Goal: Task Accomplishment & Management: Manage account settings

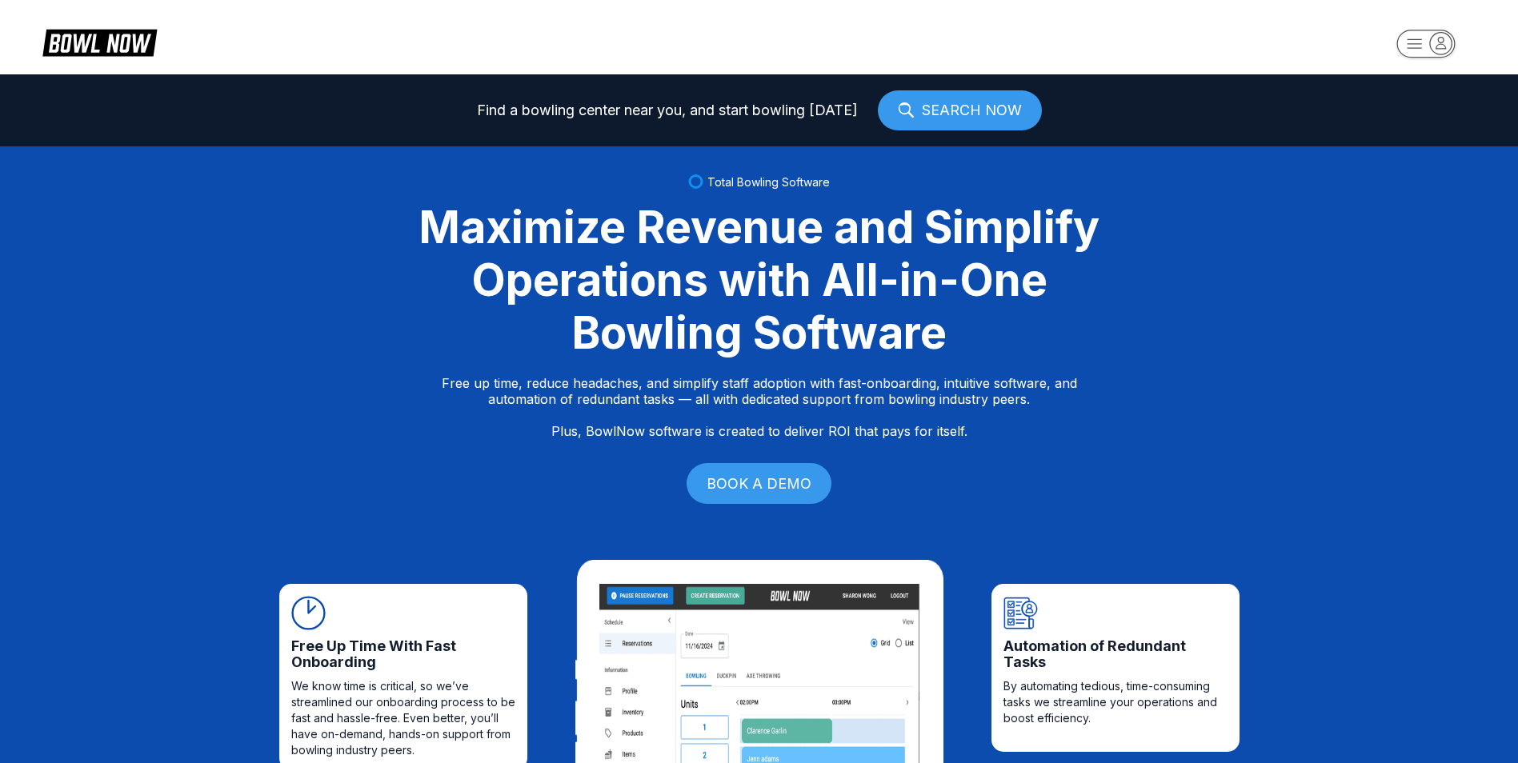
click at [1408, 36] on rect "button" at bounding box center [1425, 44] width 58 height 28
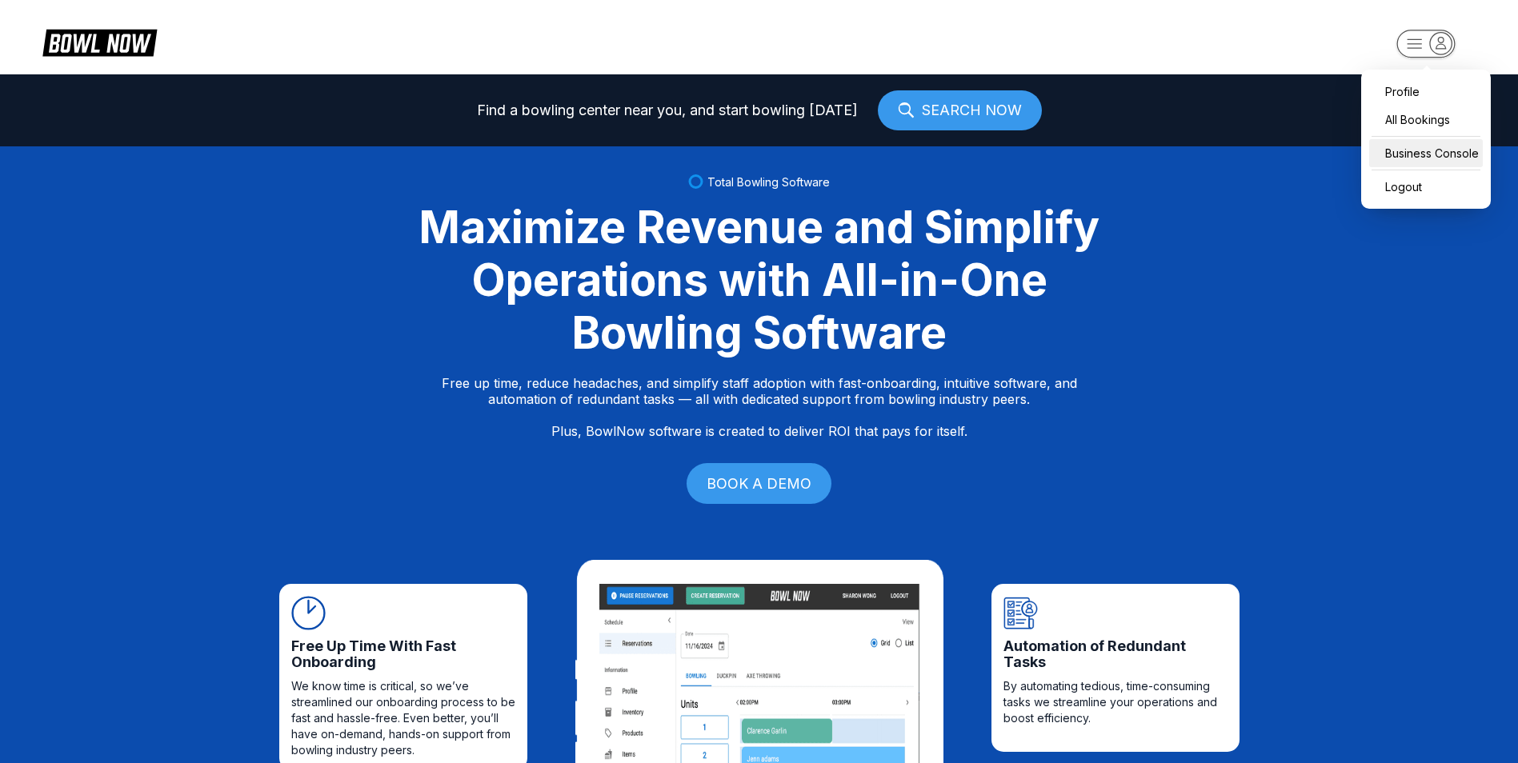
click at [1425, 146] on div "Business Console" at bounding box center [1426, 153] width 114 height 28
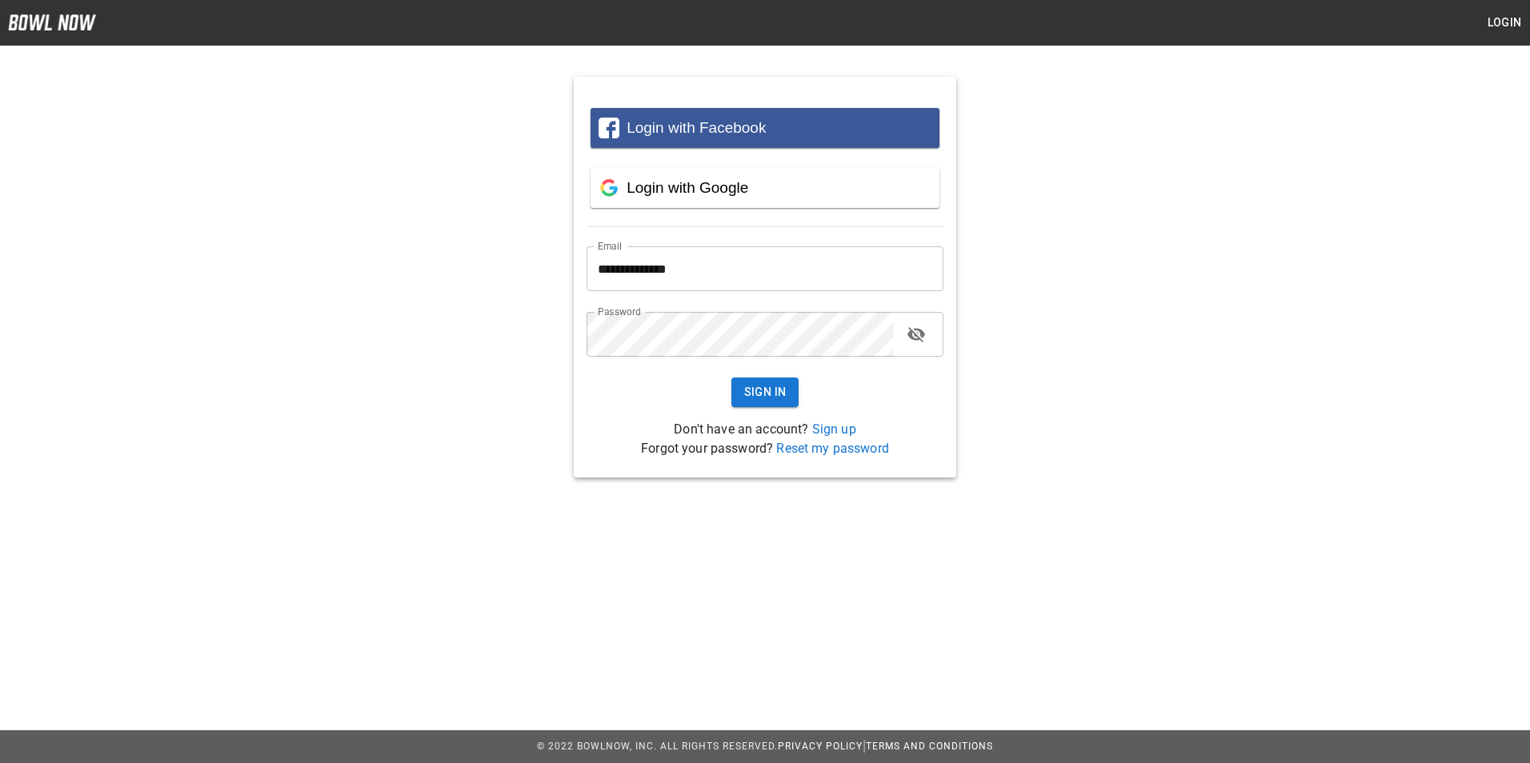
click at [844, 274] on input "**********" at bounding box center [764, 268] width 357 height 45
type input "**********"
click at [731, 378] on button "Sign In" at bounding box center [765, 393] width 68 height 30
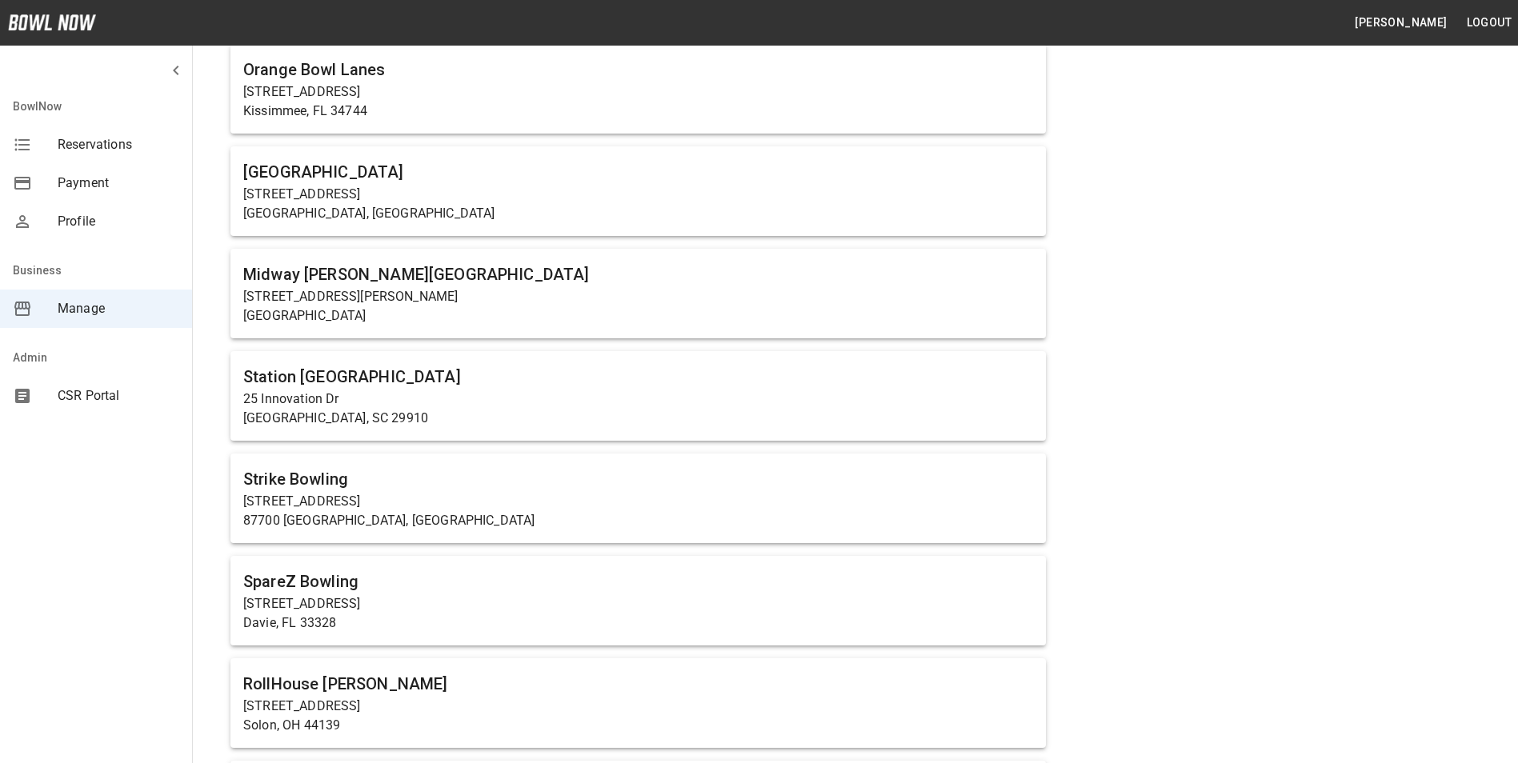
scroll to position [1120, 0]
click at [669, 287] on p "[STREET_ADDRESS][PERSON_NAME]" at bounding box center [638, 295] width 790 height 19
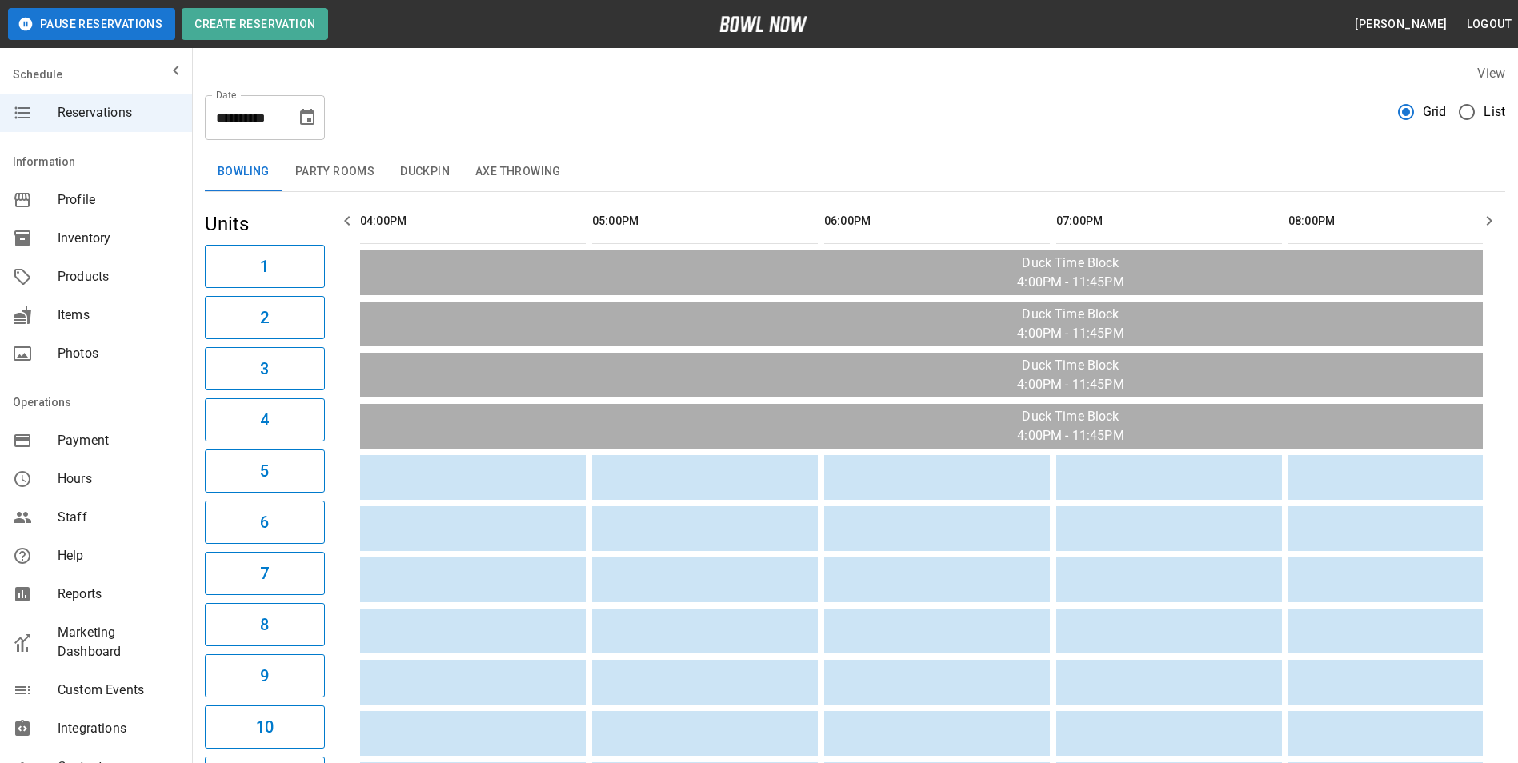
click at [102, 285] on span "Products" at bounding box center [119, 276] width 122 height 19
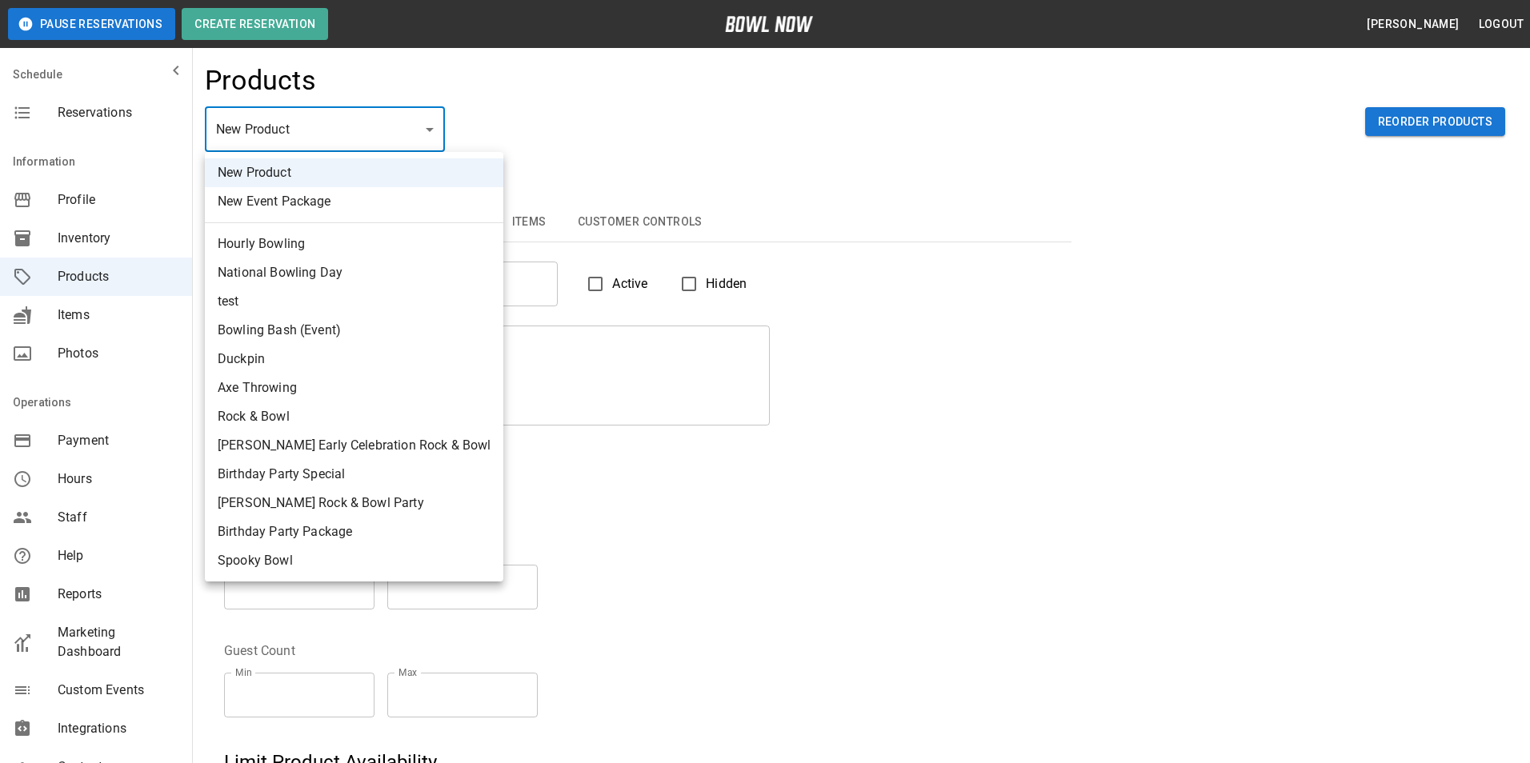
click at [511, 145] on div at bounding box center [765, 381] width 1530 height 763
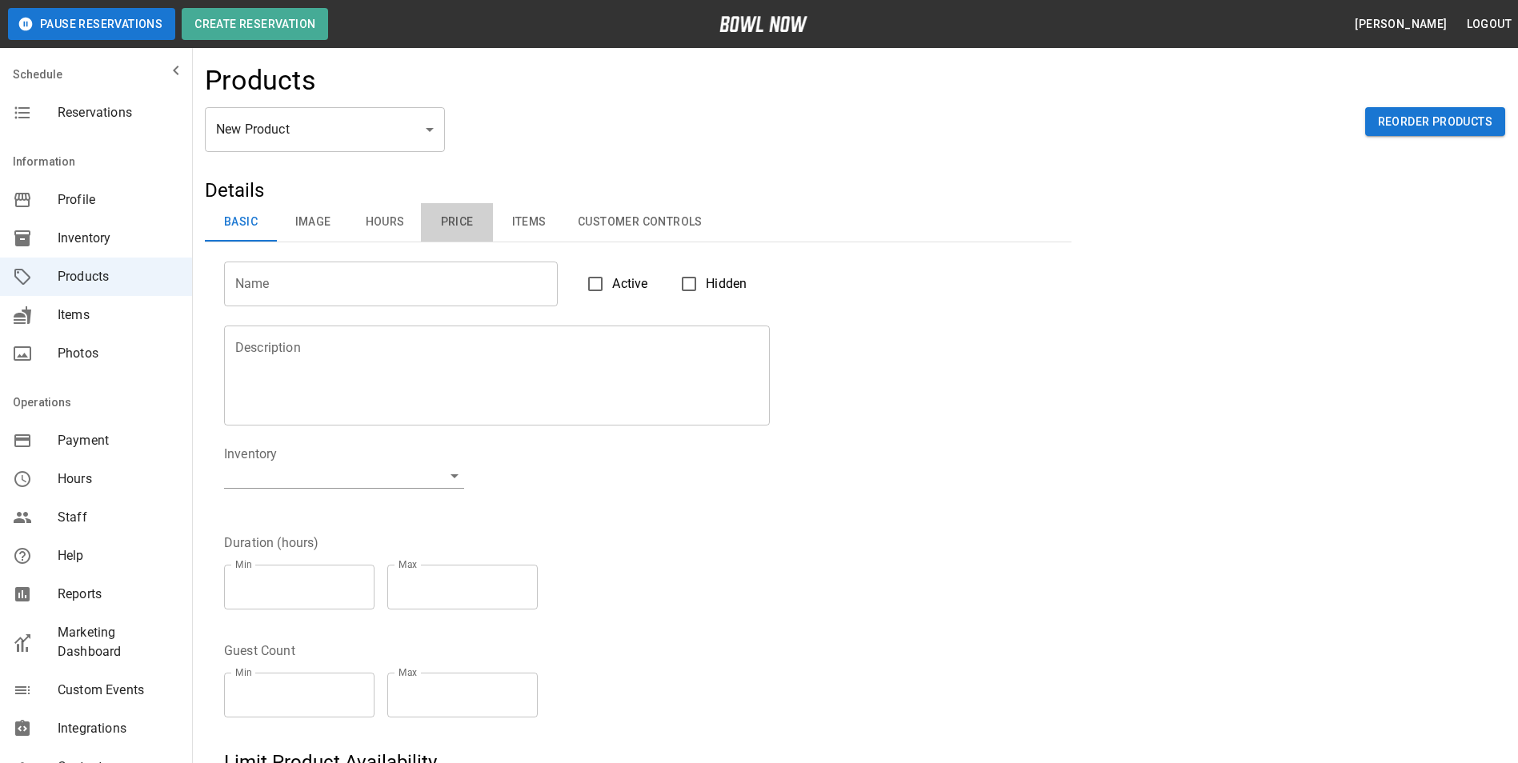
click at [459, 226] on button "Price" at bounding box center [457, 222] width 72 height 38
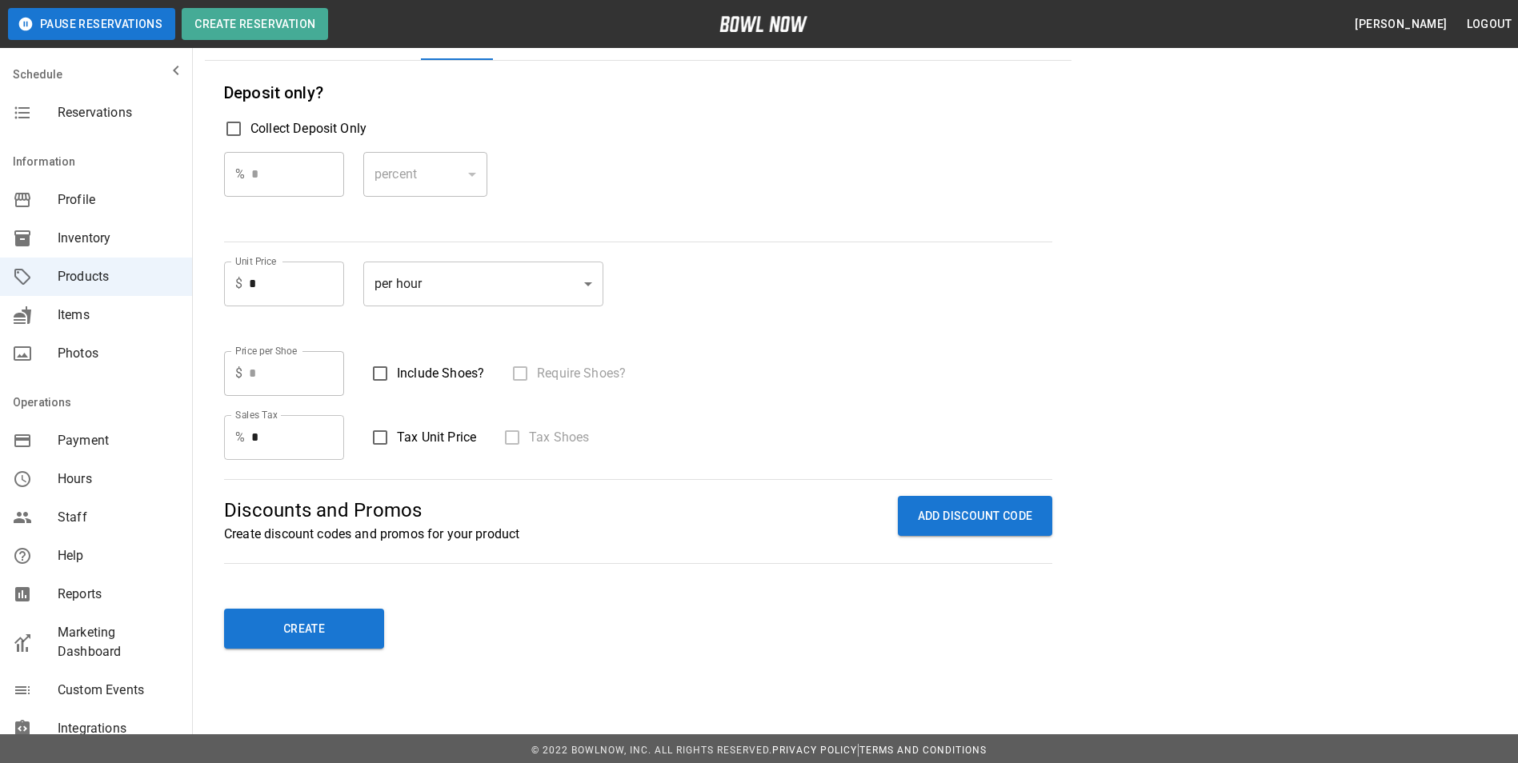
scroll to position [186, 0]
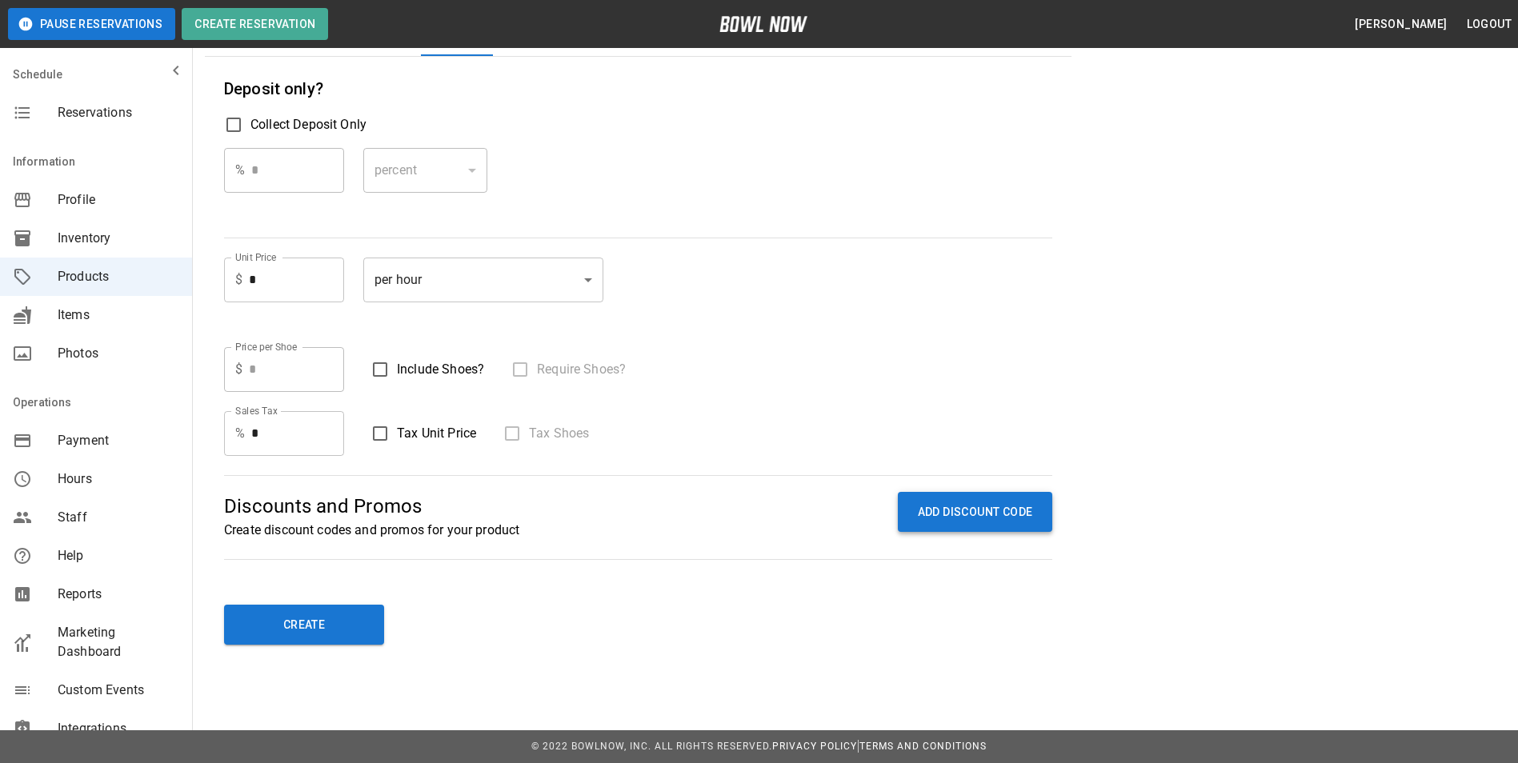
click at [903, 494] on button "ADD DISCOUNT CODE" at bounding box center [975, 512] width 155 height 41
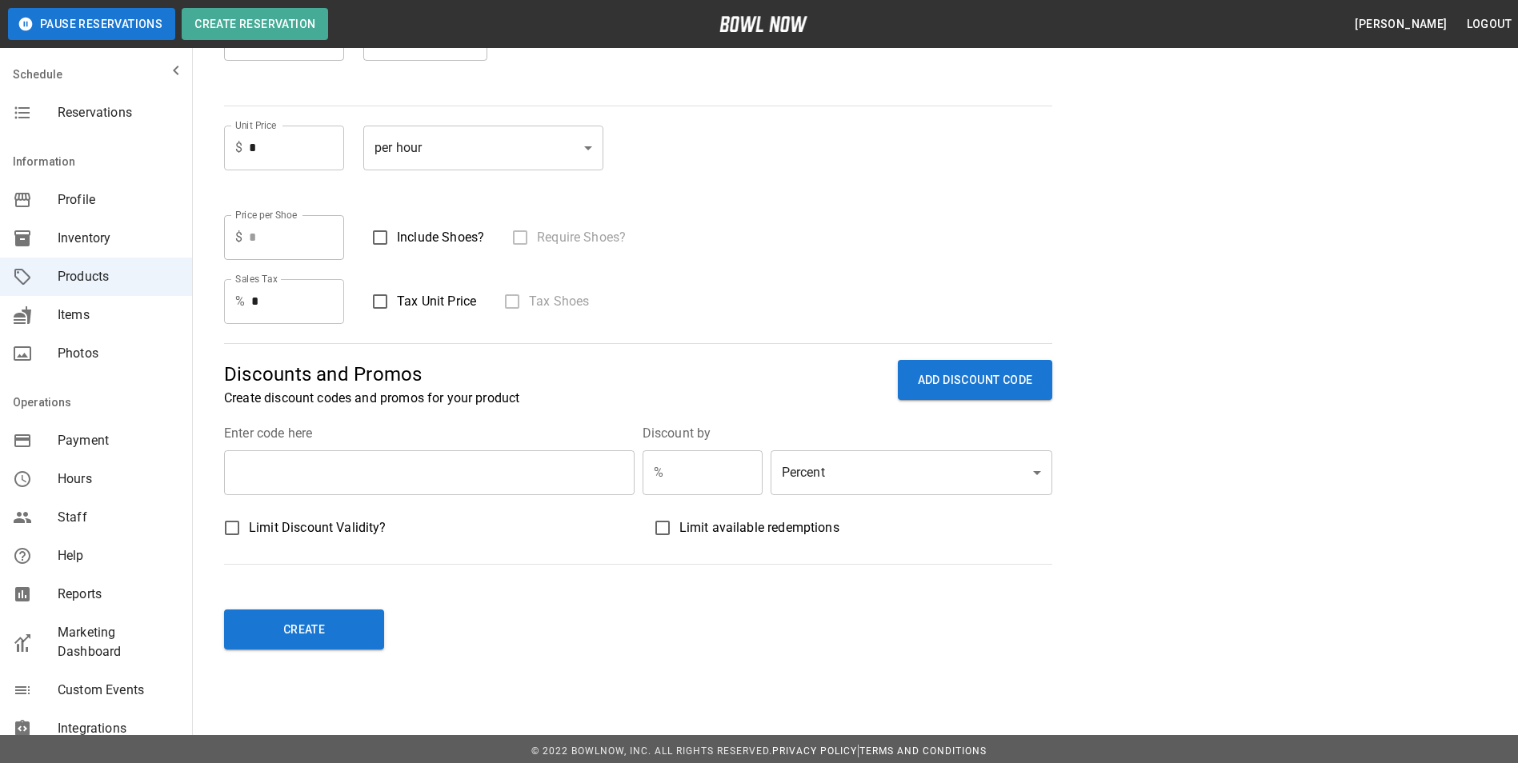
scroll to position [322, 0]
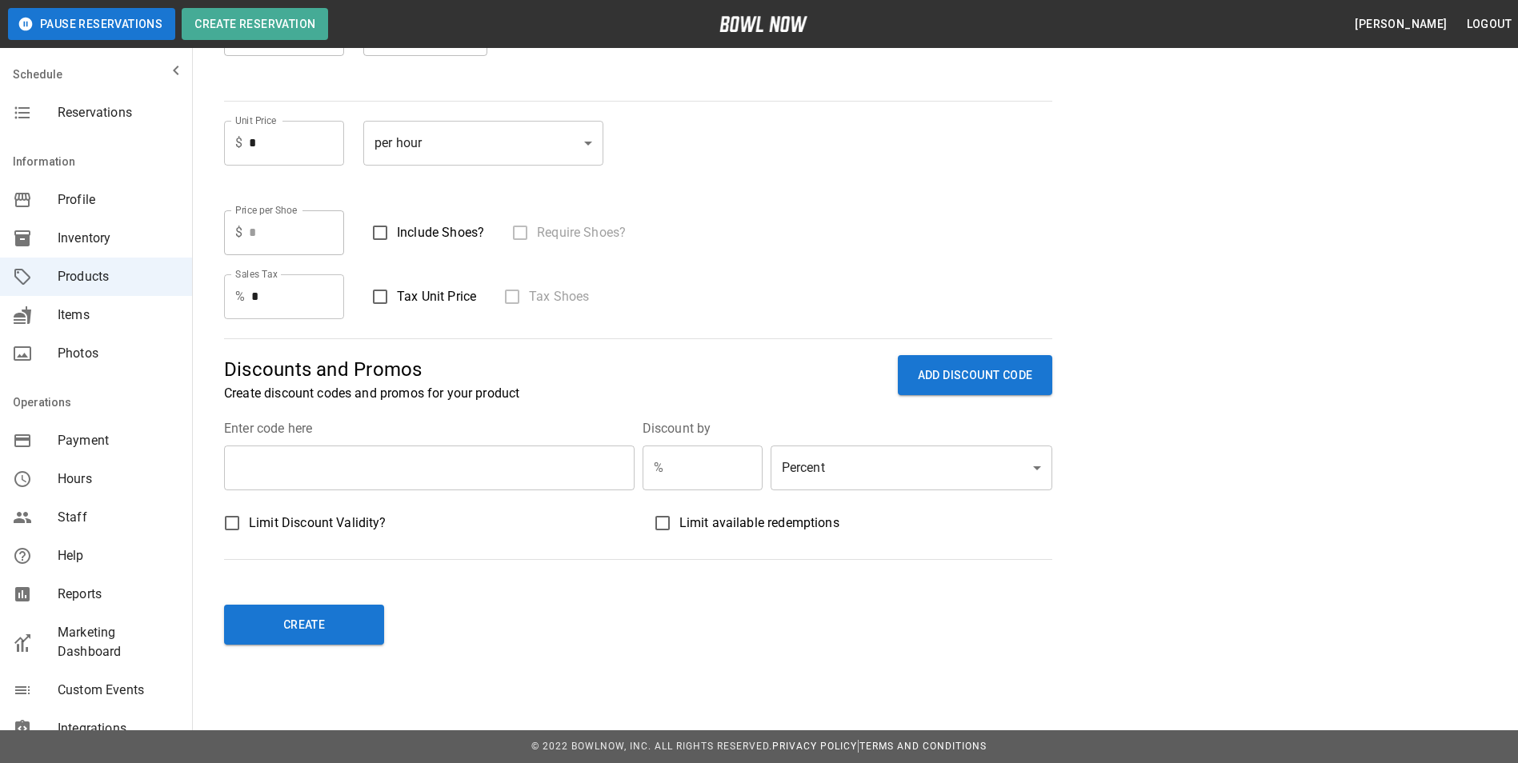
click at [463, 466] on input "text" at bounding box center [429, 468] width 410 height 45
type input "******"
click at [654, 462] on p "%" at bounding box center [659, 467] width 10 height 19
click at [689, 466] on input "text" at bounding box center [716, 468] width 93 height 45
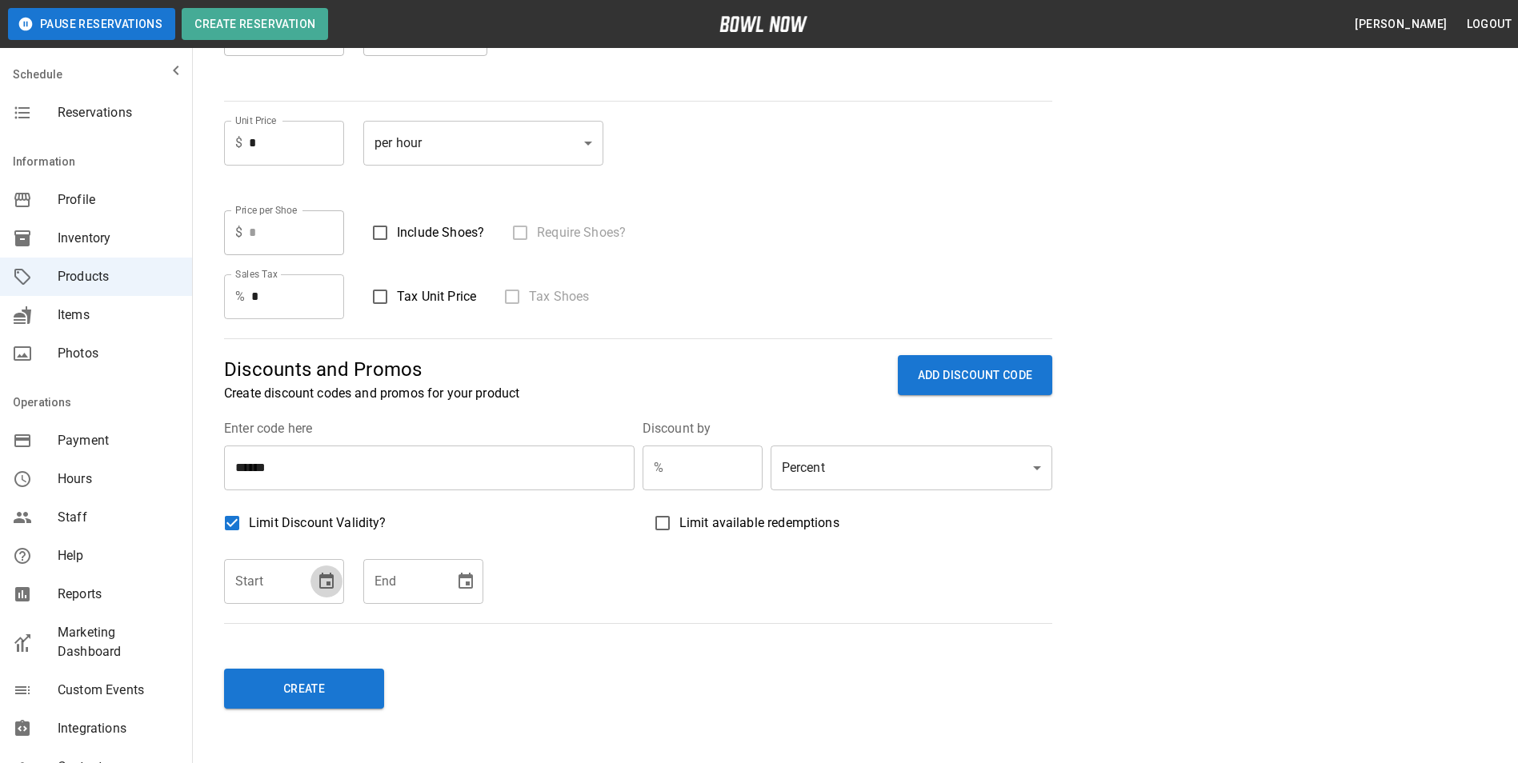
click at [329, 579] on icon "Choose date" at bounding box center [326, 581] width 19 height 19
click at [748, 578] on input "number" at bounding box center [734, 582] width 160 height 45
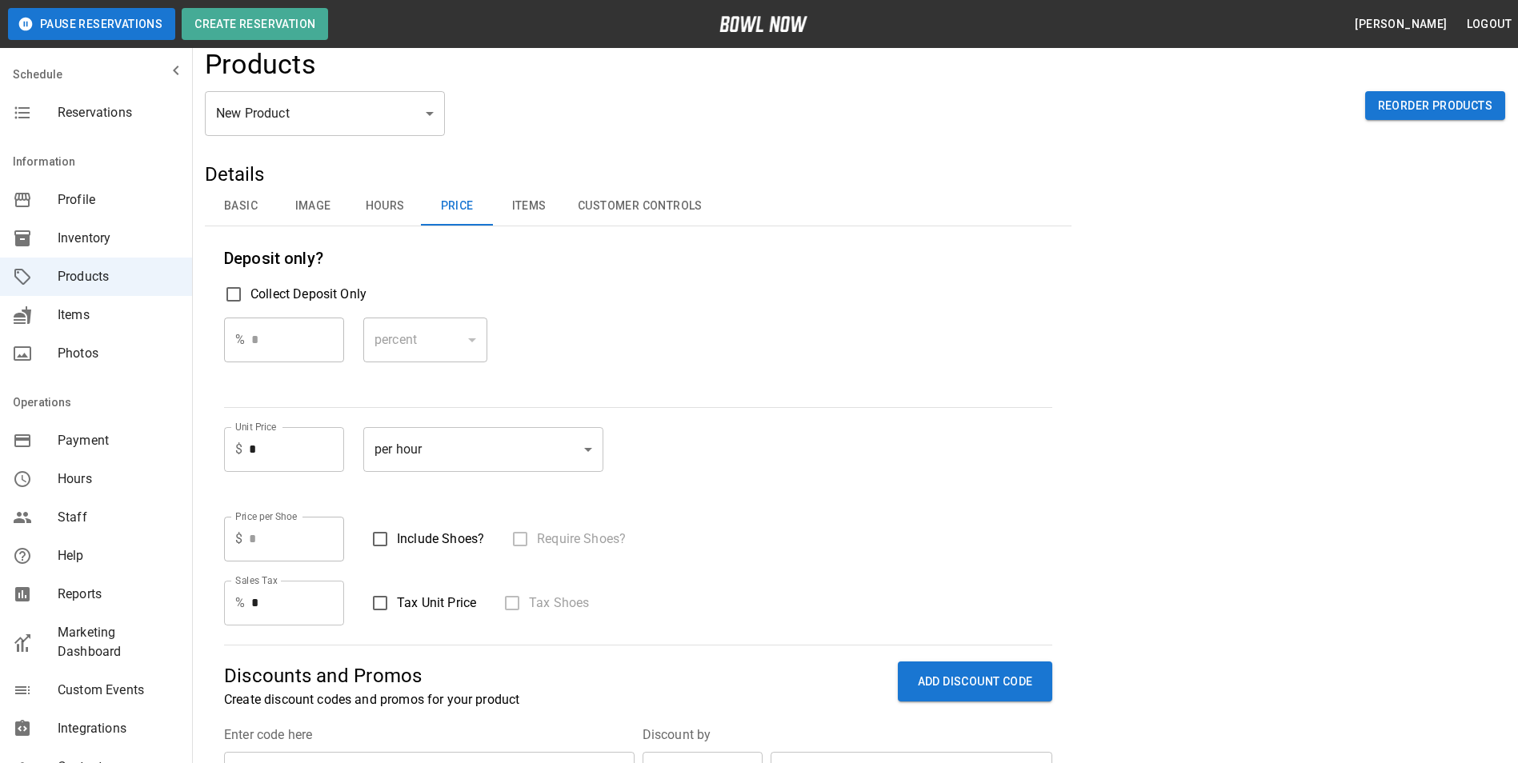
scroll to position [0, 0]
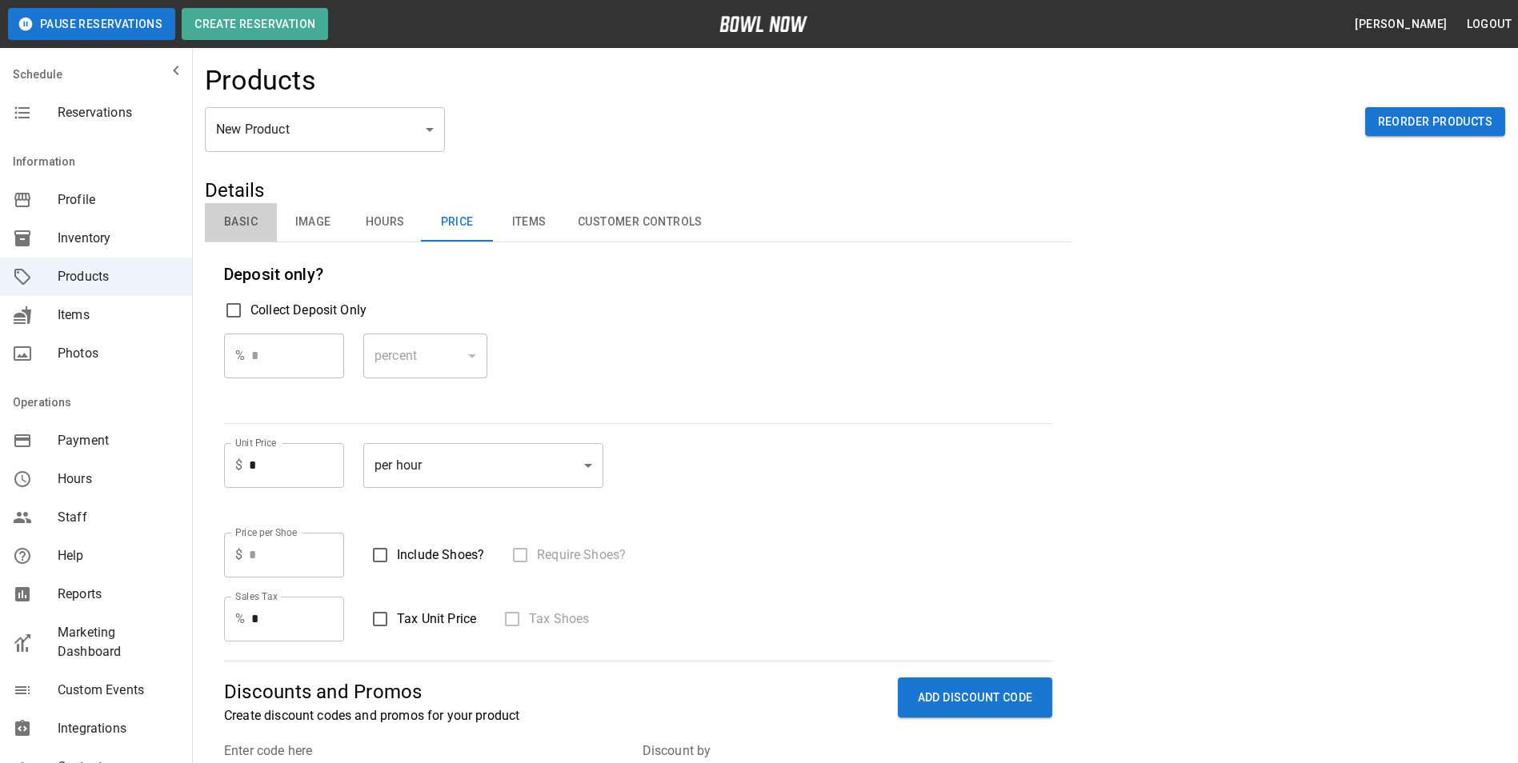
click at [254, 224] on button "Basic" at bounding box center [241, 222] width 72 height 38
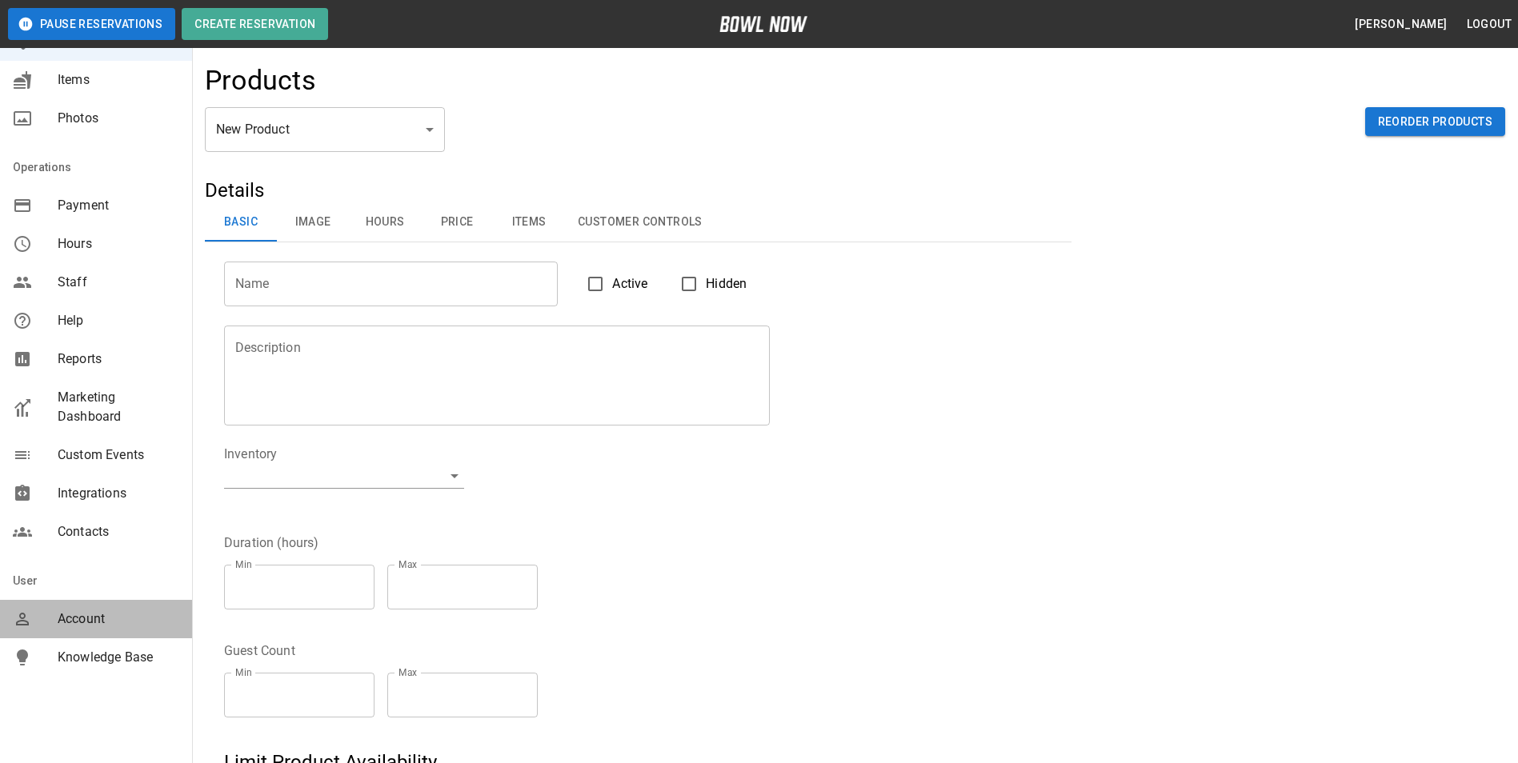
click at [117, 616] on span "Account" at bounding box center [119, 619] width 122 height 19
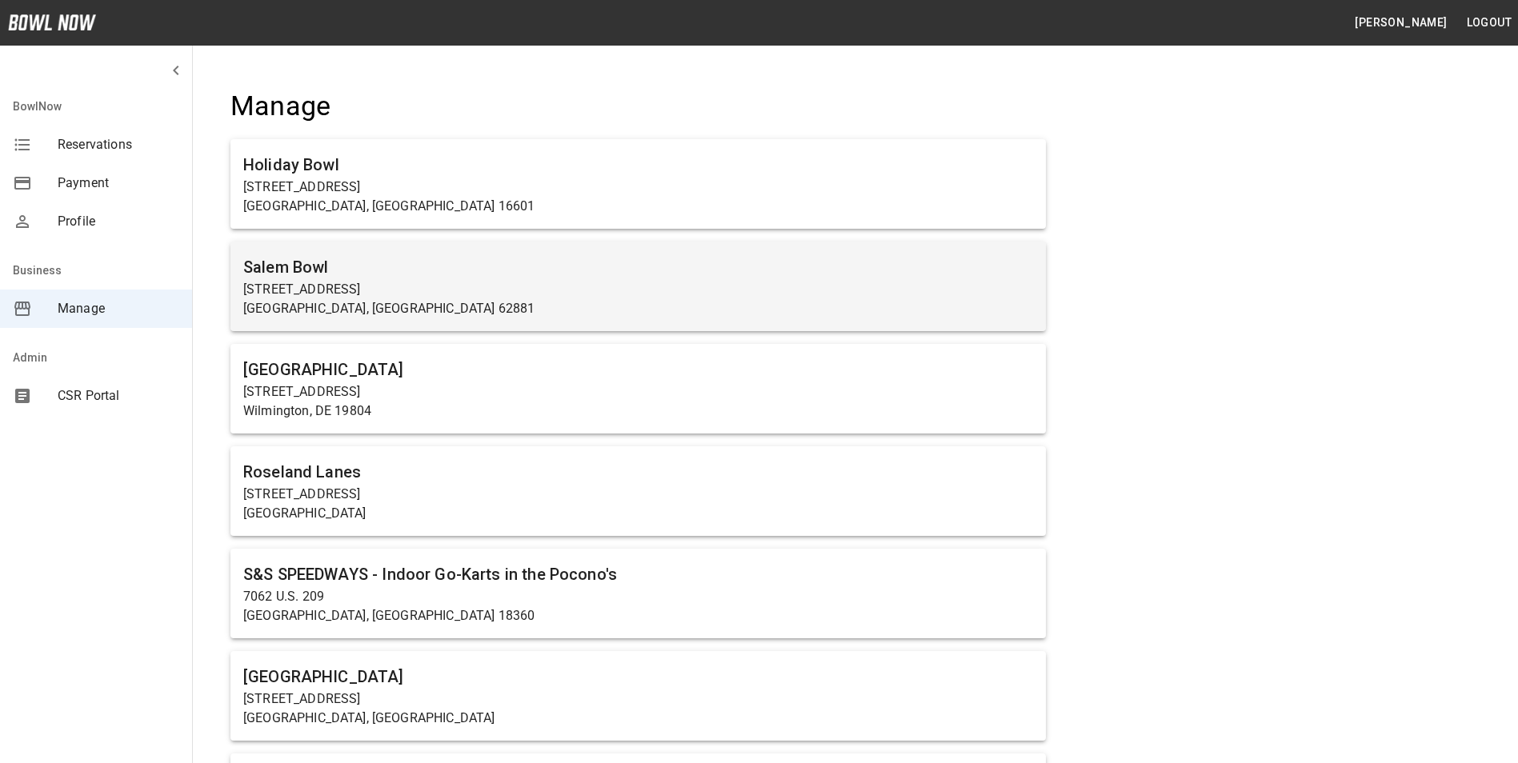
scroll to position [4391, 0]
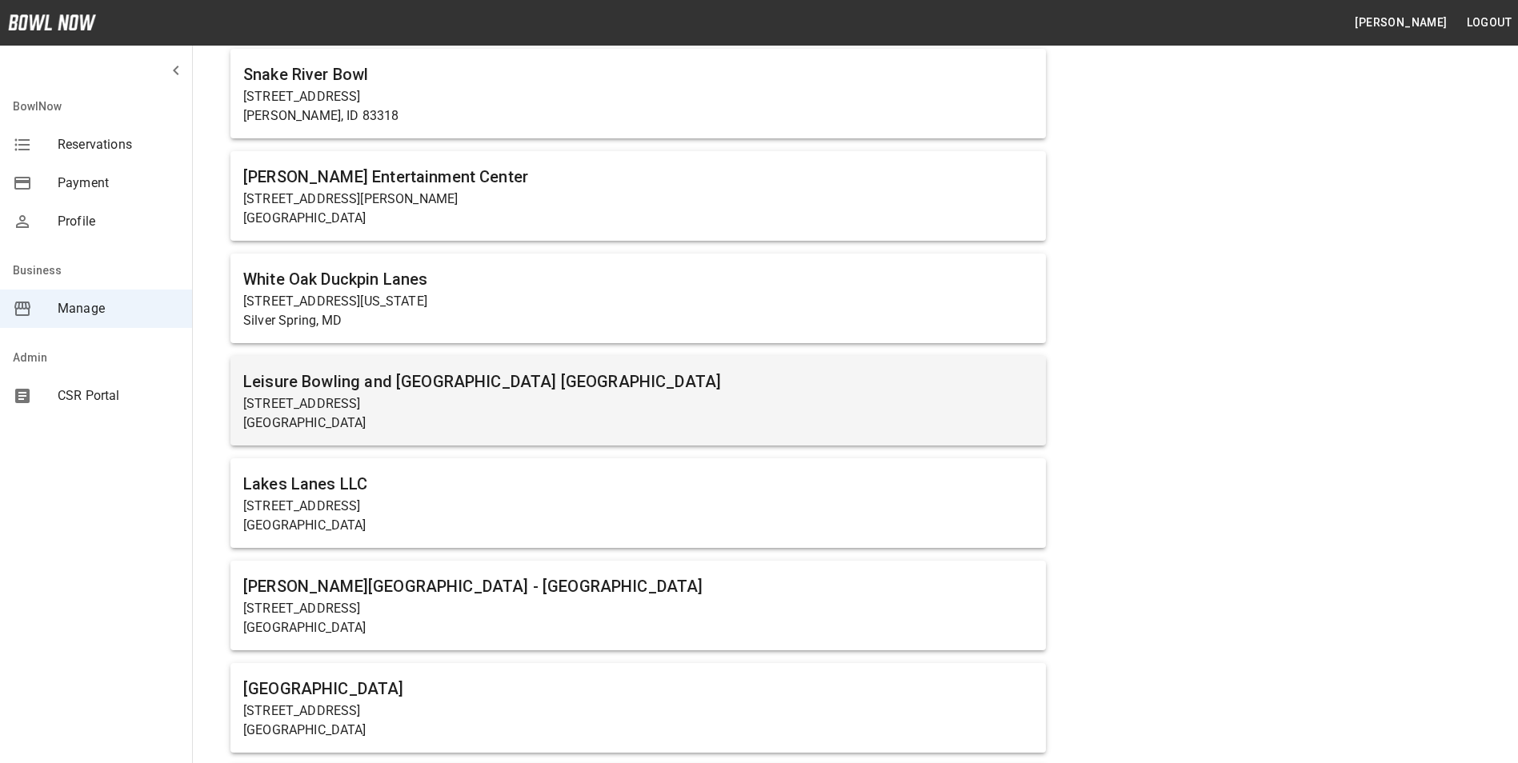
click at [422, 381] on h6 "Leisure Bowling and [GEOGRAPHIC_DATA] [GEOGRAPHIC_DATA]" at bounding box center [638, 382] width 790 height 26
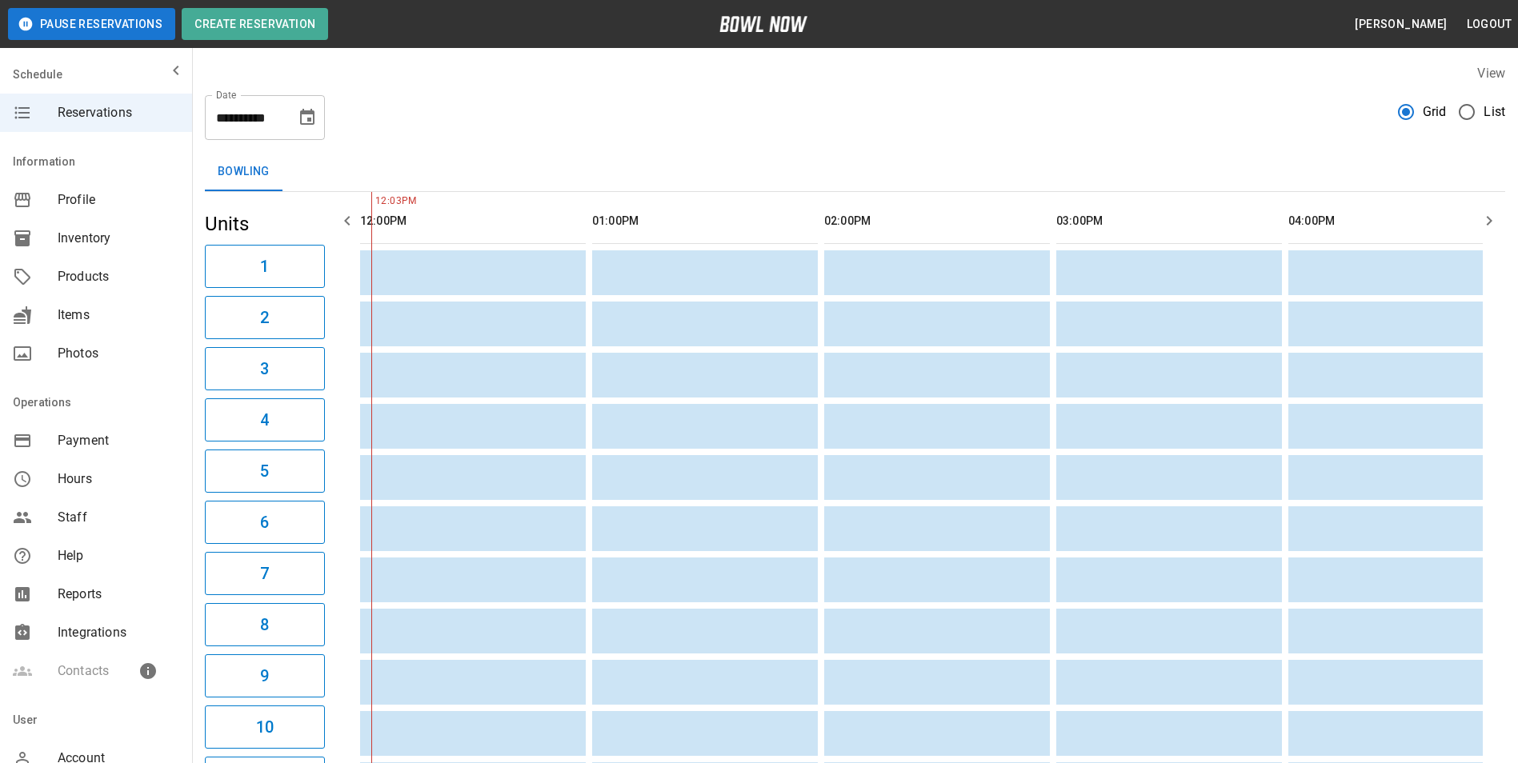
click at [102, 278] on span "Products" at bounding box center [119, 276] width 122 height 19
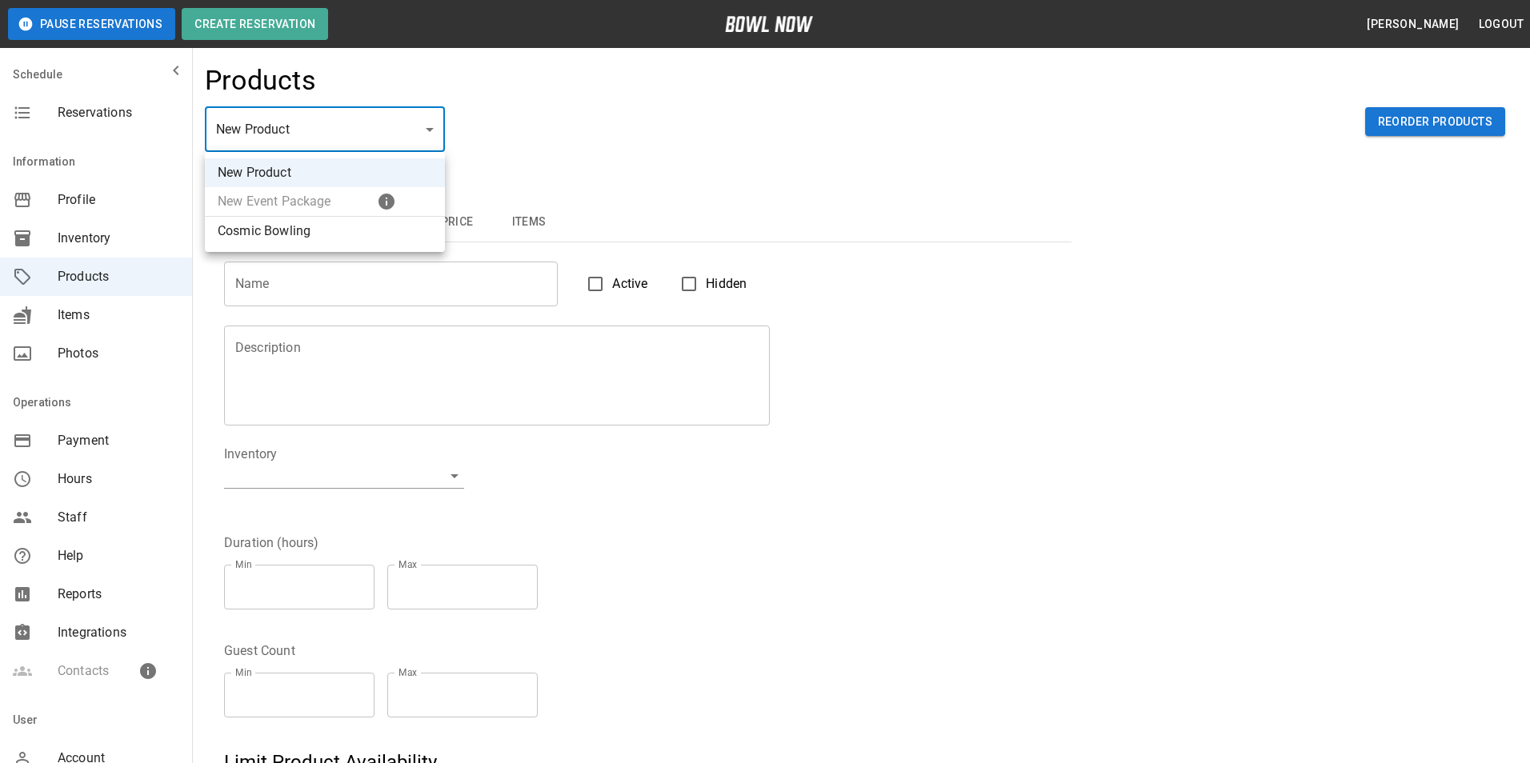
click at [311, 230] on li "Cosmic Bowling" at bounding box center [325, 231] width 240 height 29
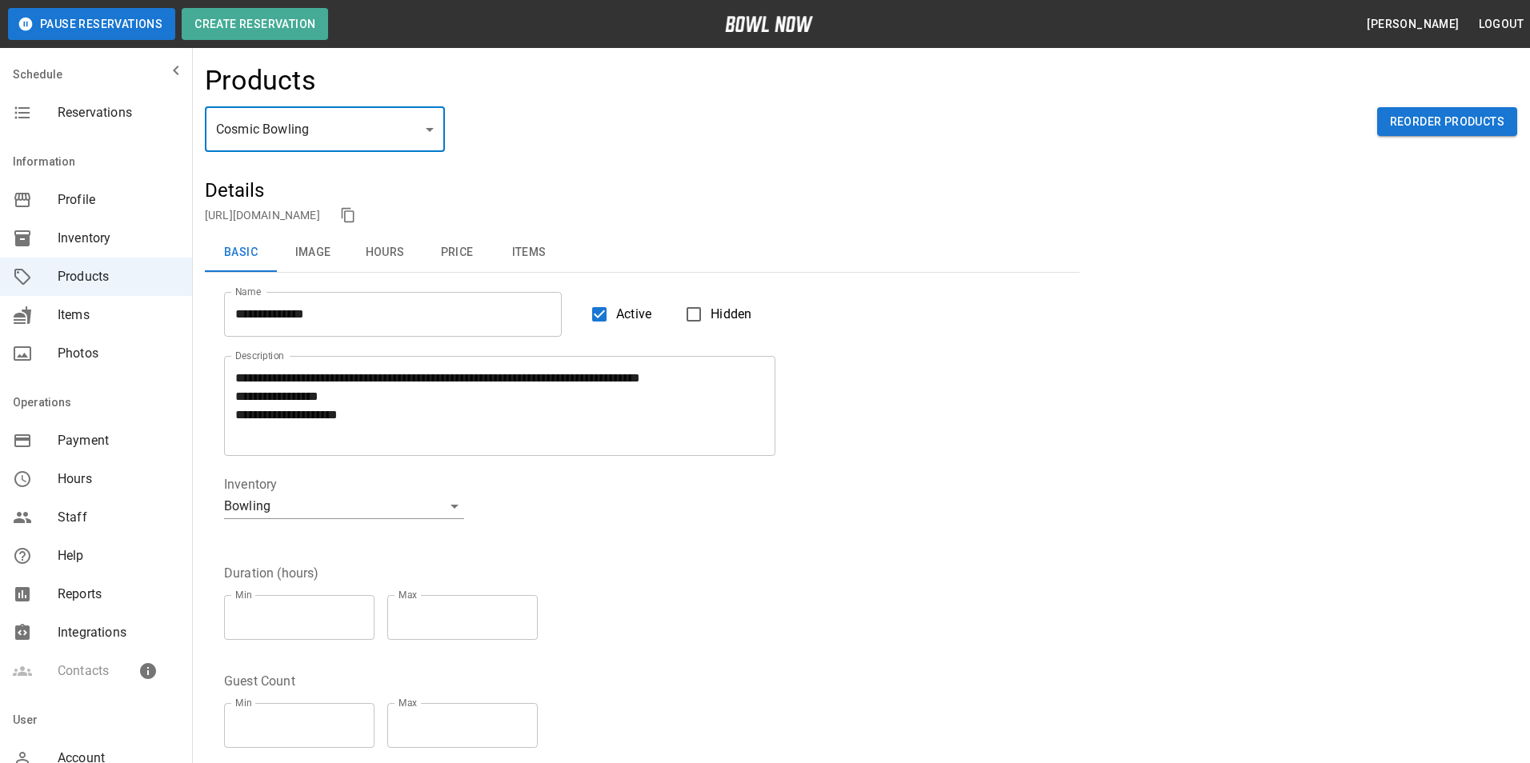
type input "*"
type input "**********"
type textarea "**********"
type input "**********"
type input "*"
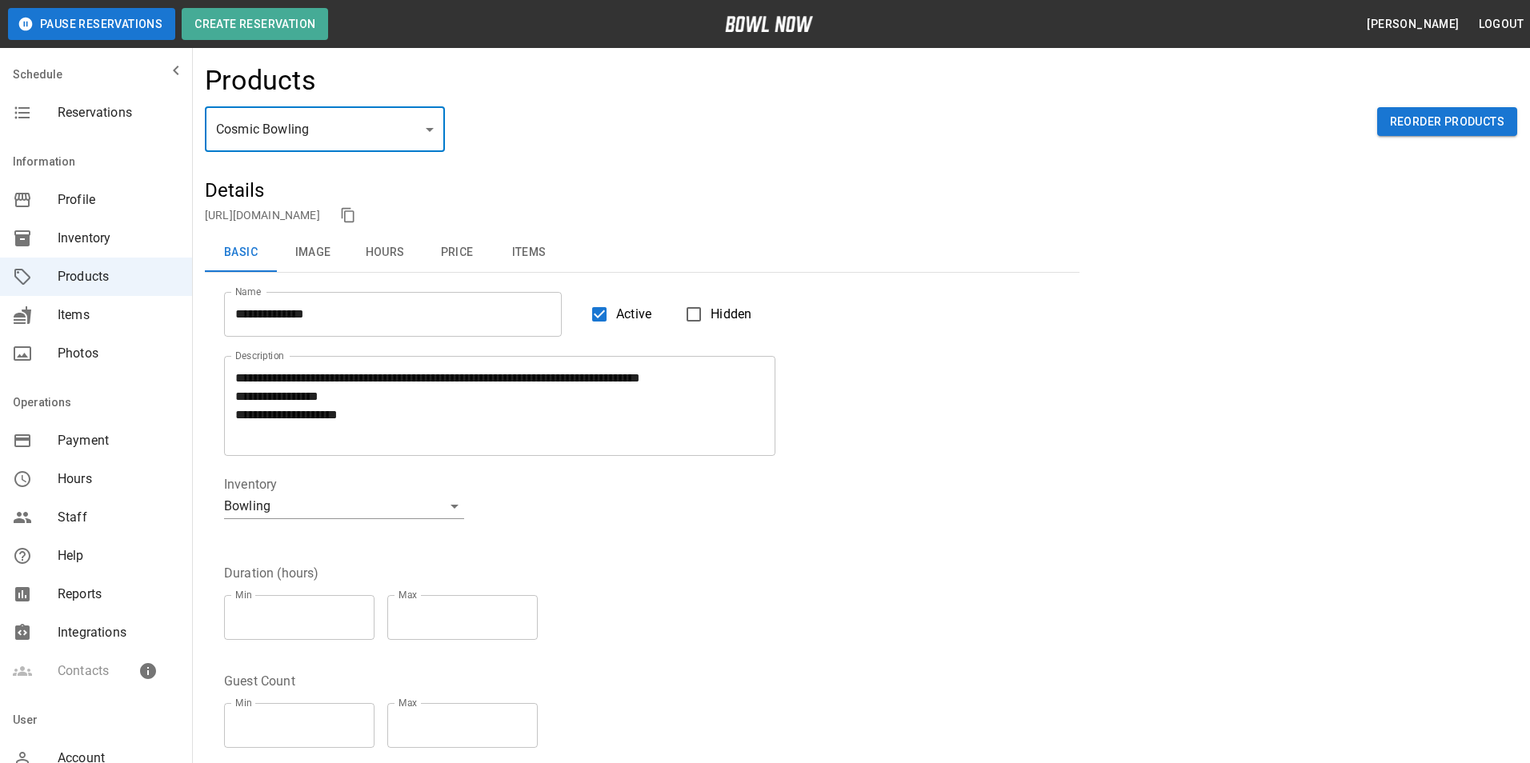
type input "*"
type input "**"
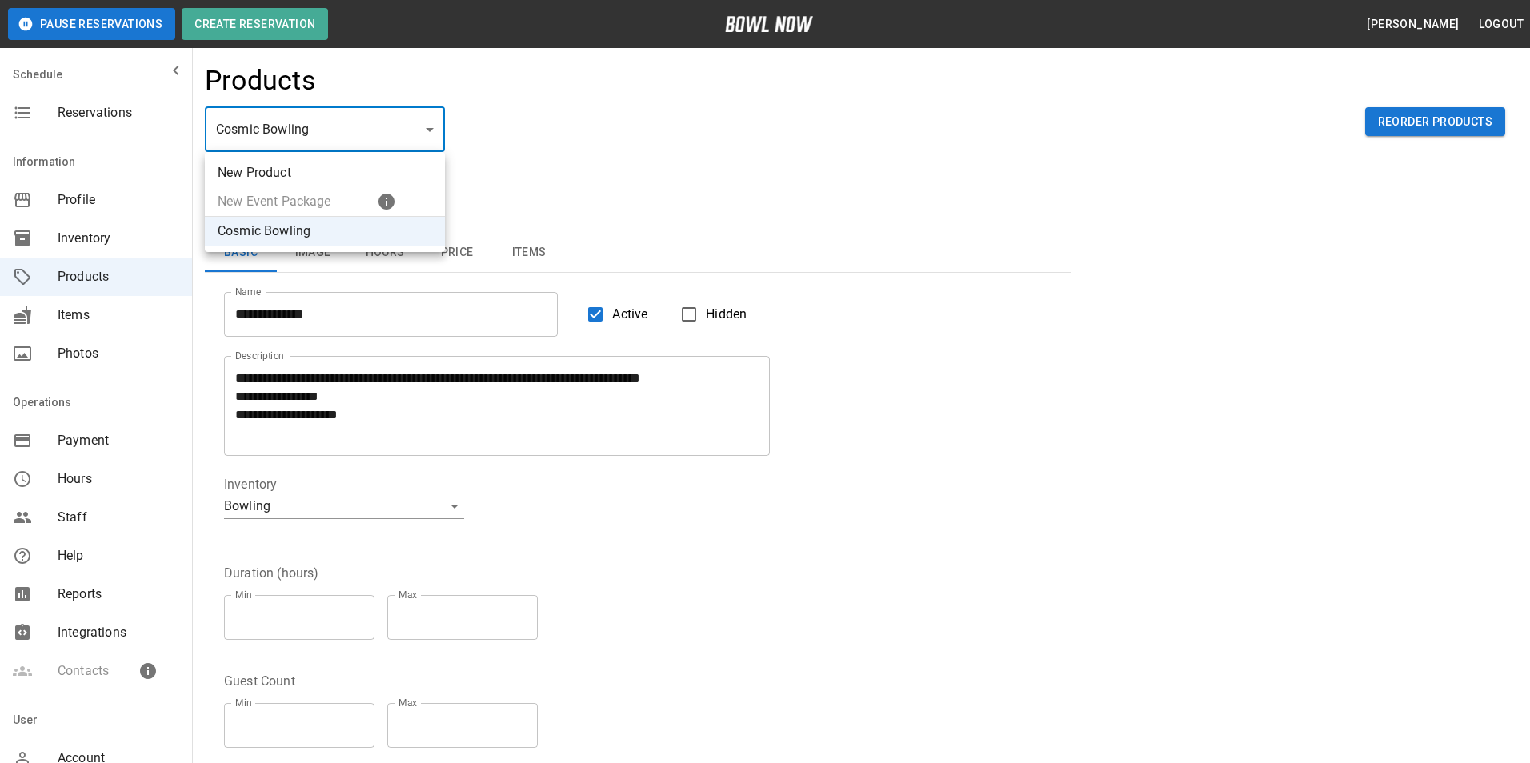
click at [690, 87] on div at bounding box center [765, 381] width 1530 height 763
click at [75, 761] on div at bounding box center [765, 381] width 1530 height 763
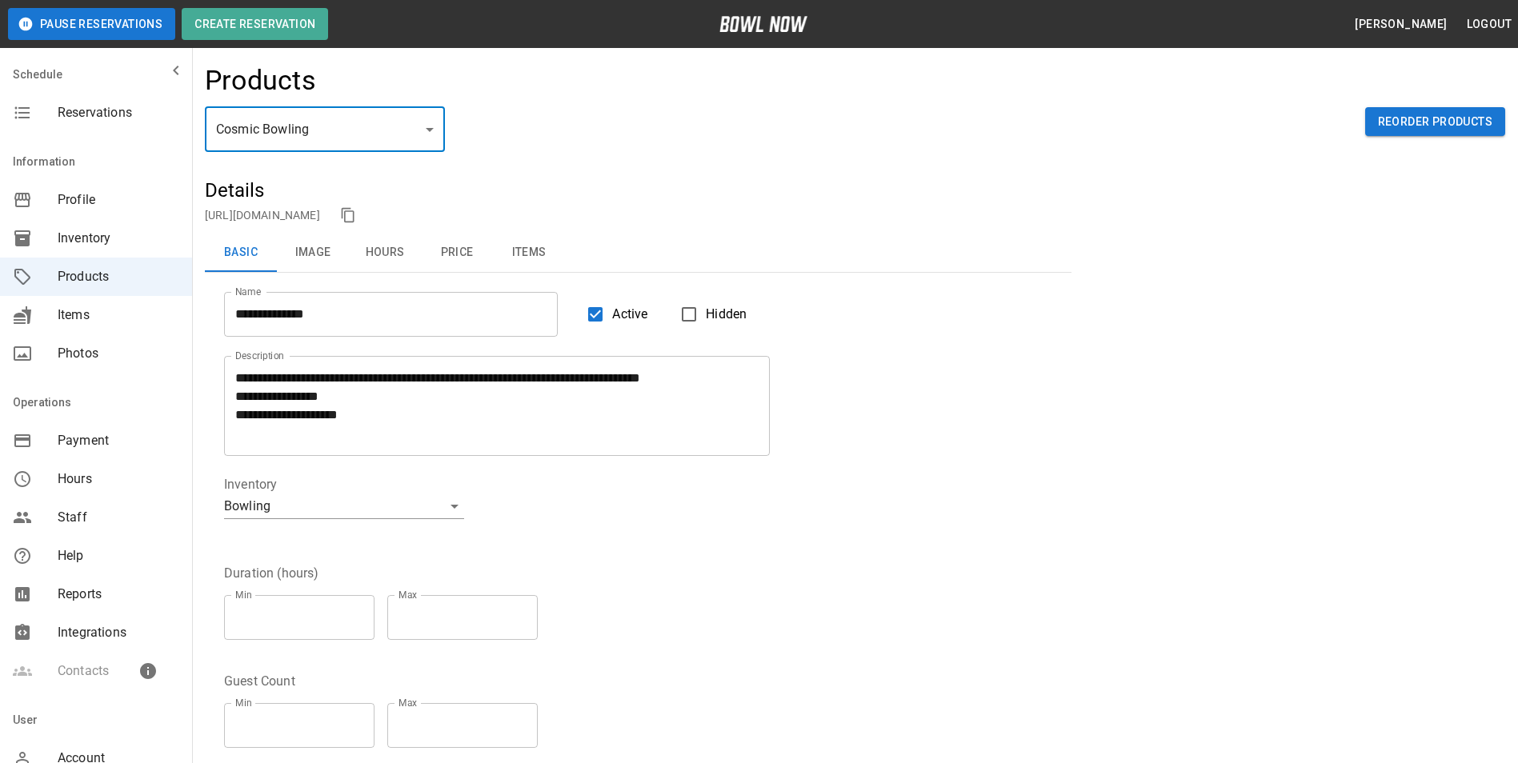
click at [79, 747] on div "Account" at bounding box center [96, 758] width 192 height 38
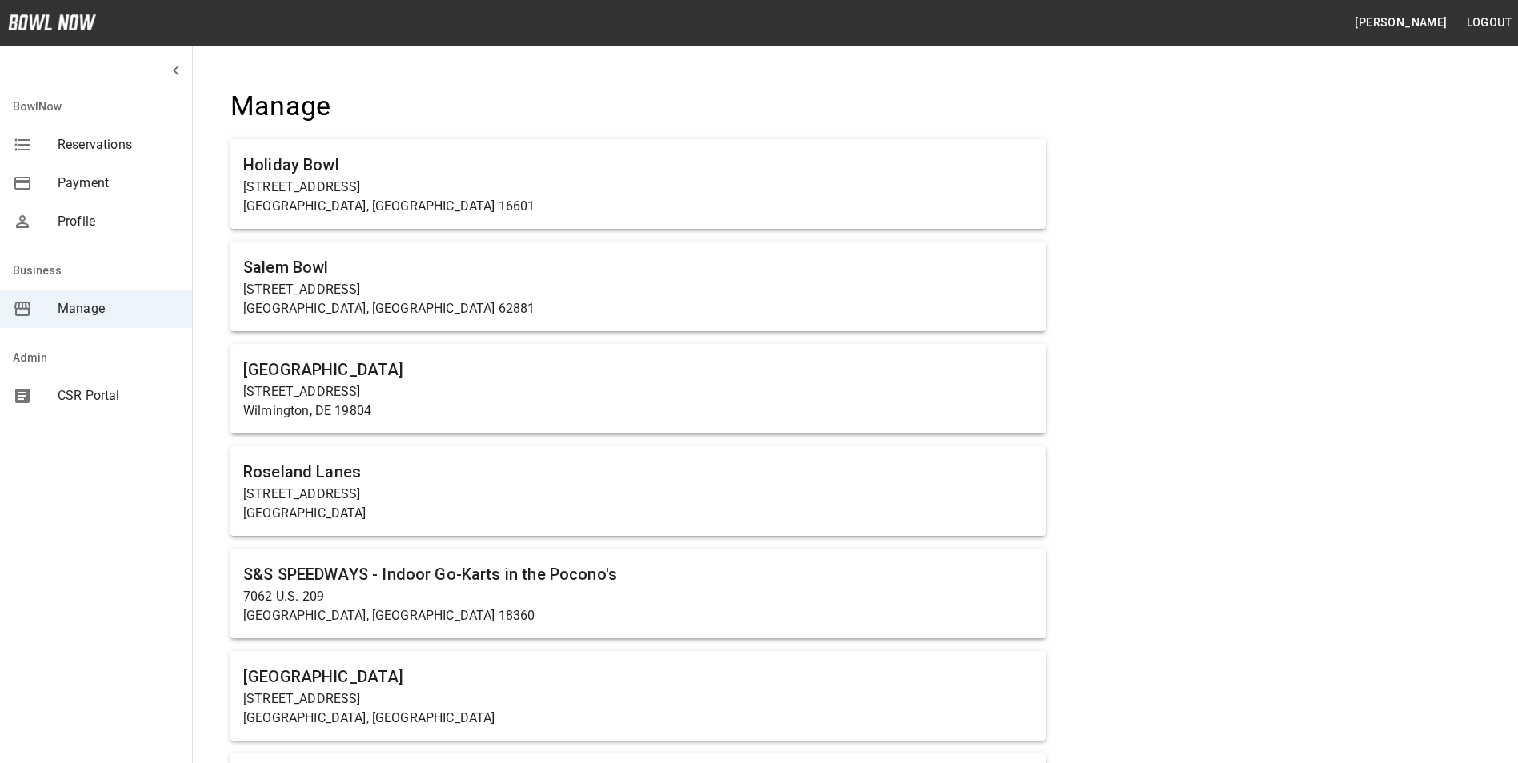
scroll to position [1012, 0]
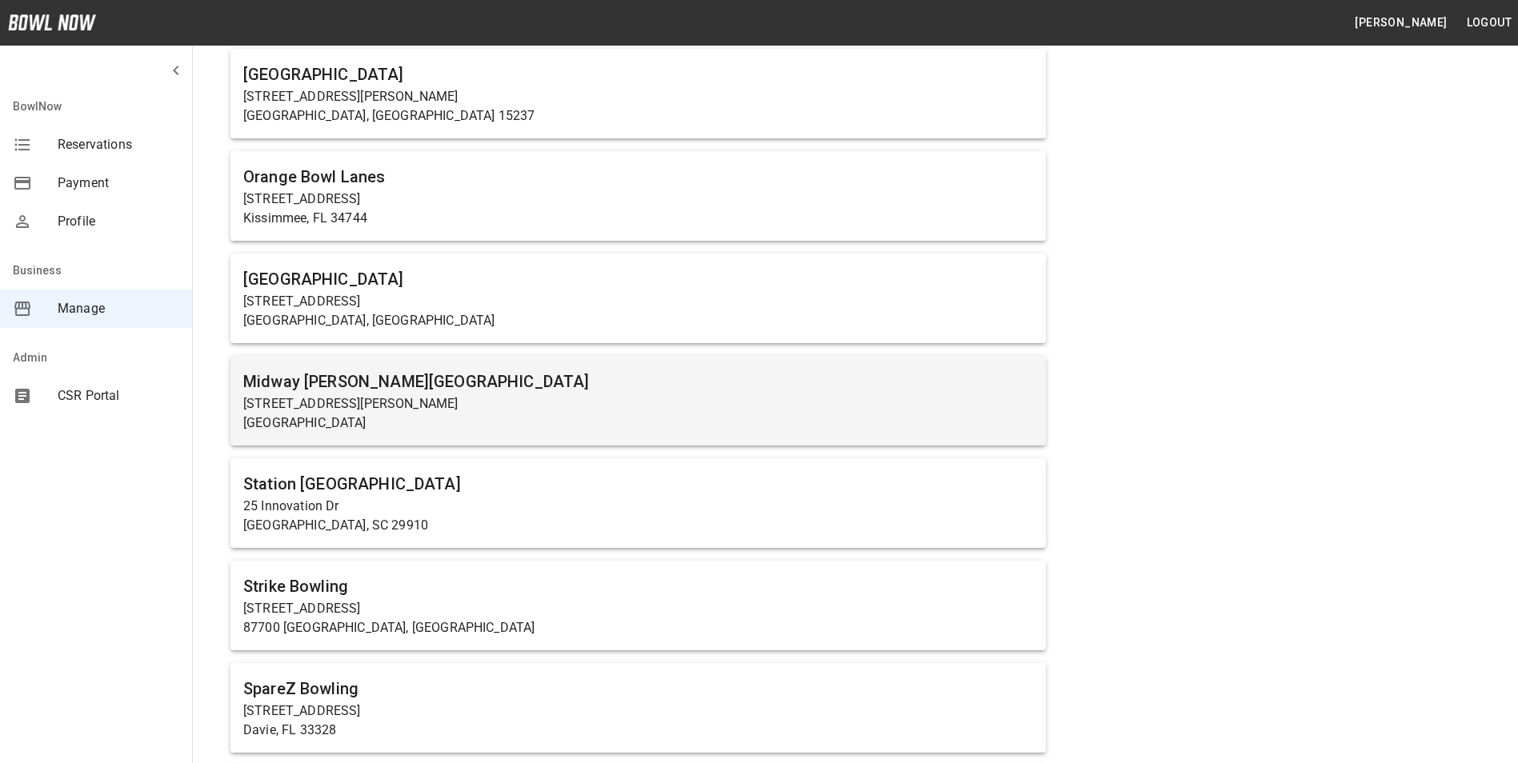
click at [422, 409] on p "[STREET_ADDRESS][PERSON_NAME]" at bounding box center [638, 403] width 790 height 19
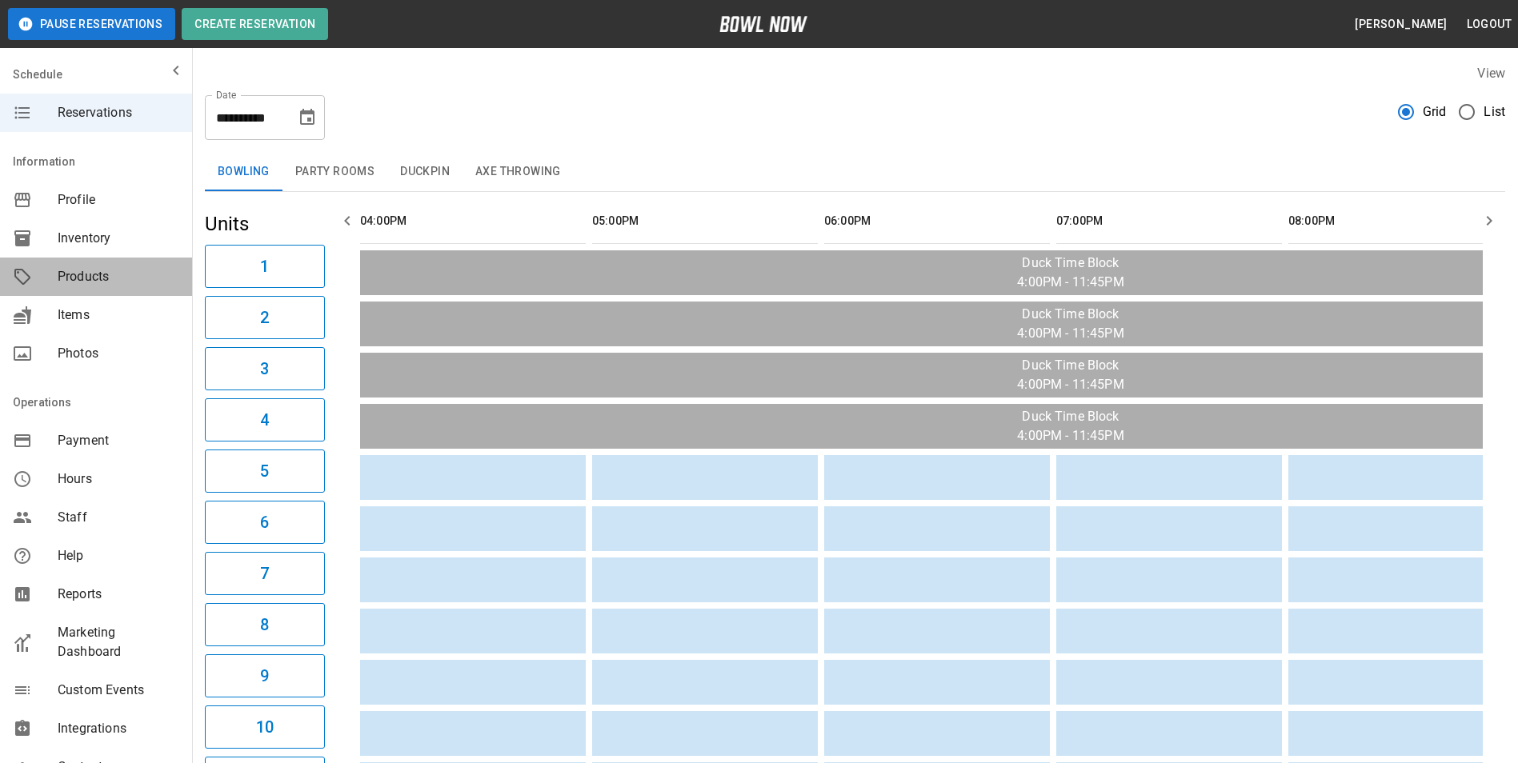
click at [117, 276] on span "Products" at bounding box center [119, 276] width 122 height 19
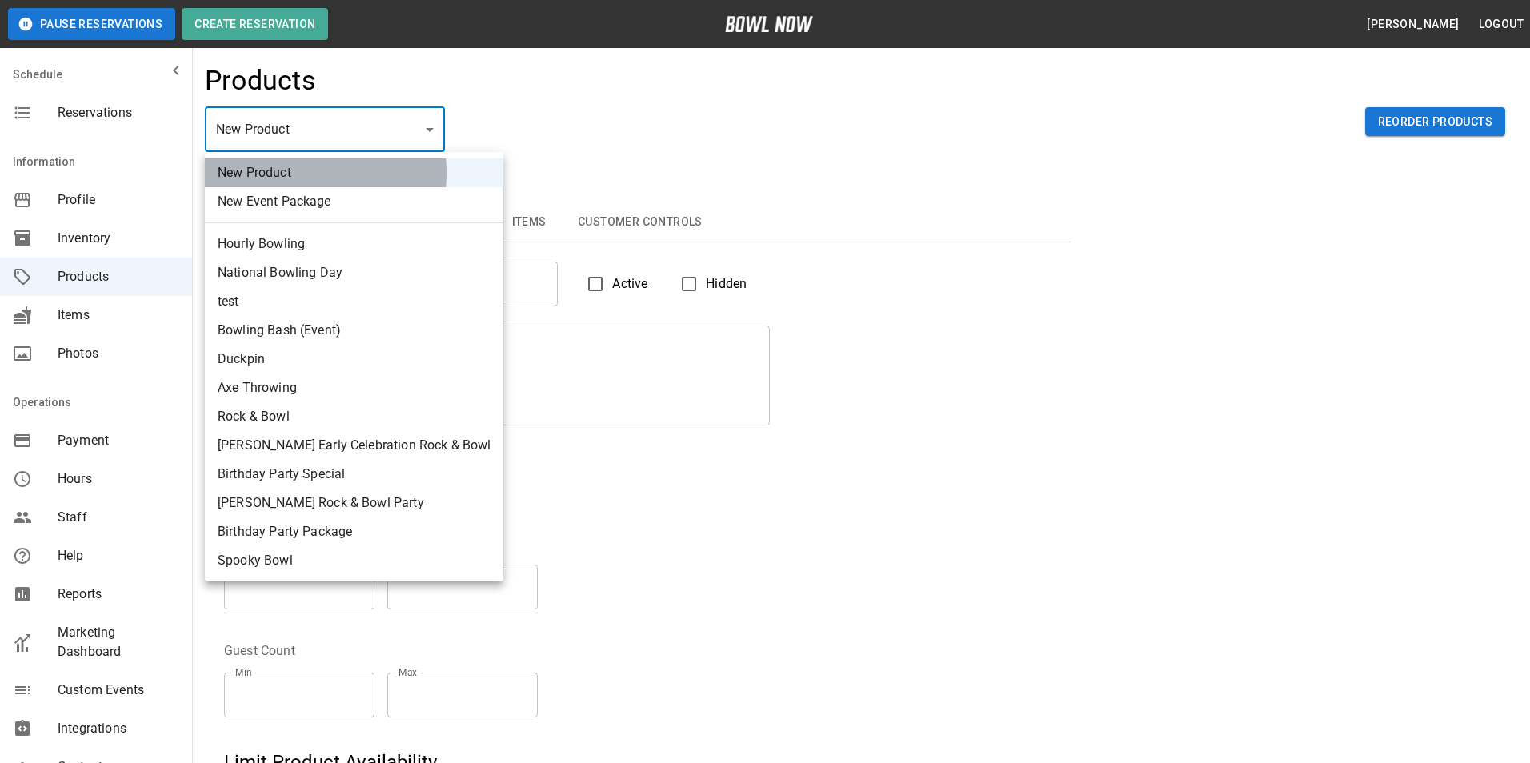
click at [284, 173] on li "New Product" at bounding box center [354, 172] width 298 height 29
click at [338, 193] on li "New Event Package" at bounding box center [354, 201] width 298 height 29
type input "**"
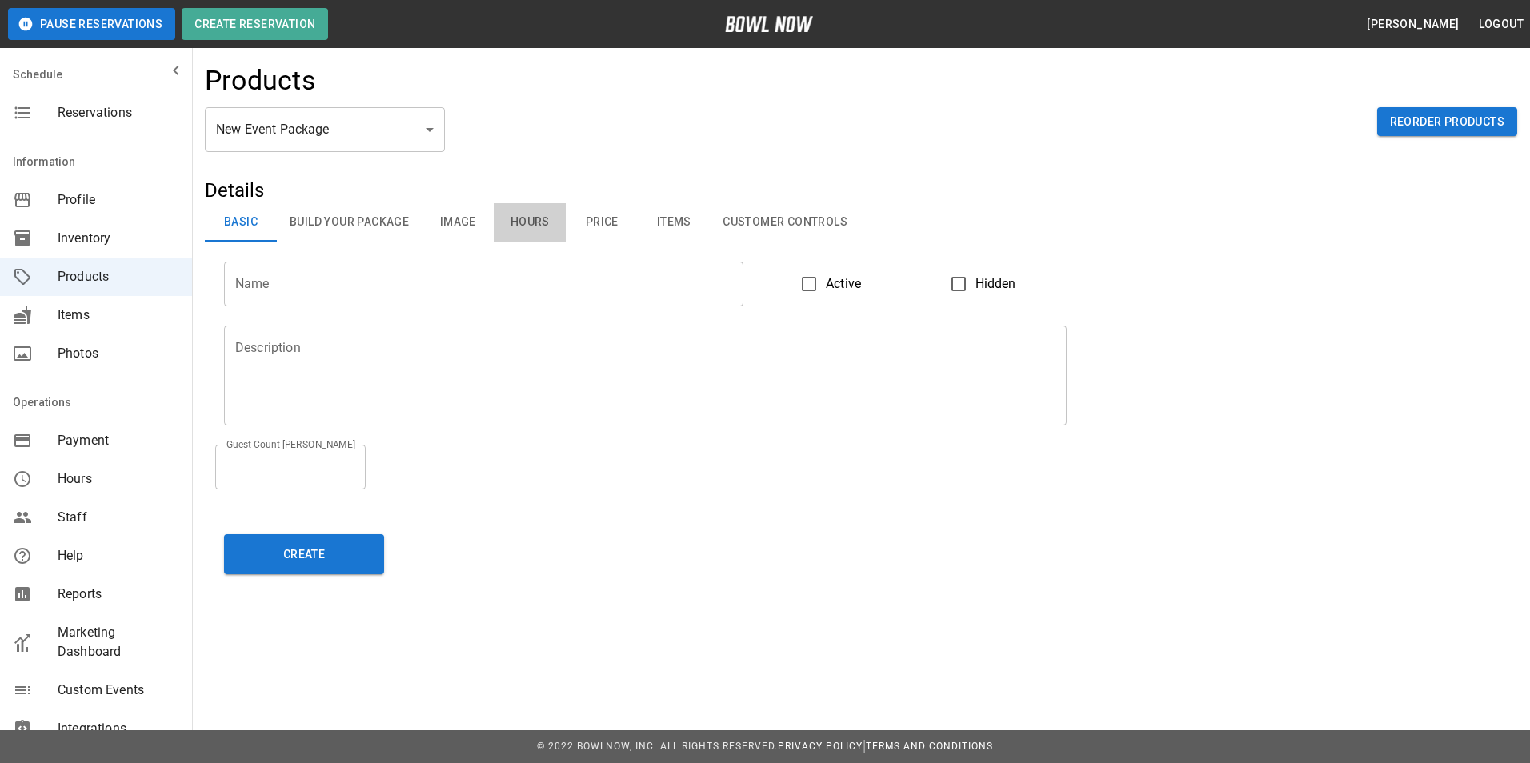
click at [516, 210] on button "Hours" at bounding box center [530, 222] width 72 height 38
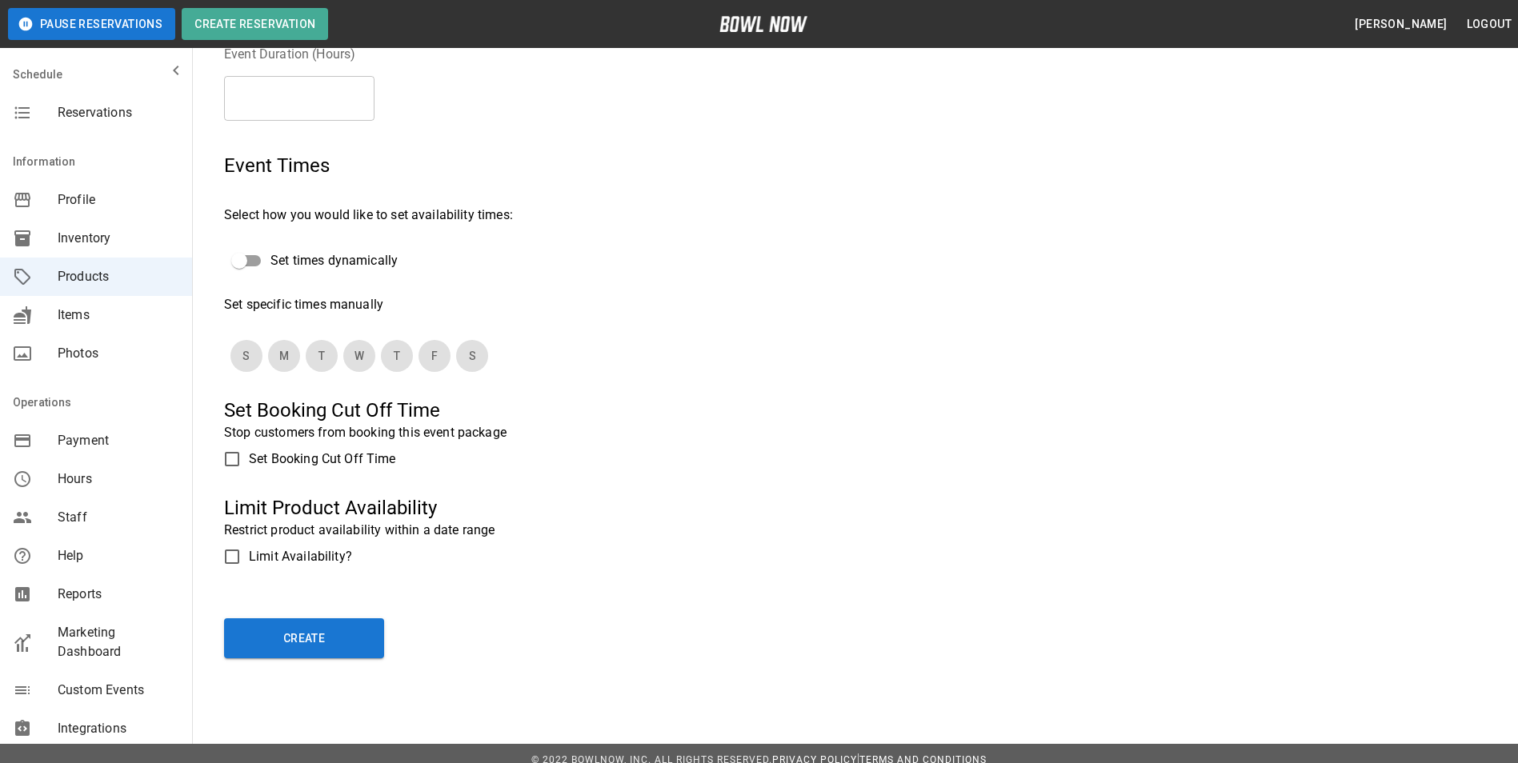
scroll to position [230, 0]
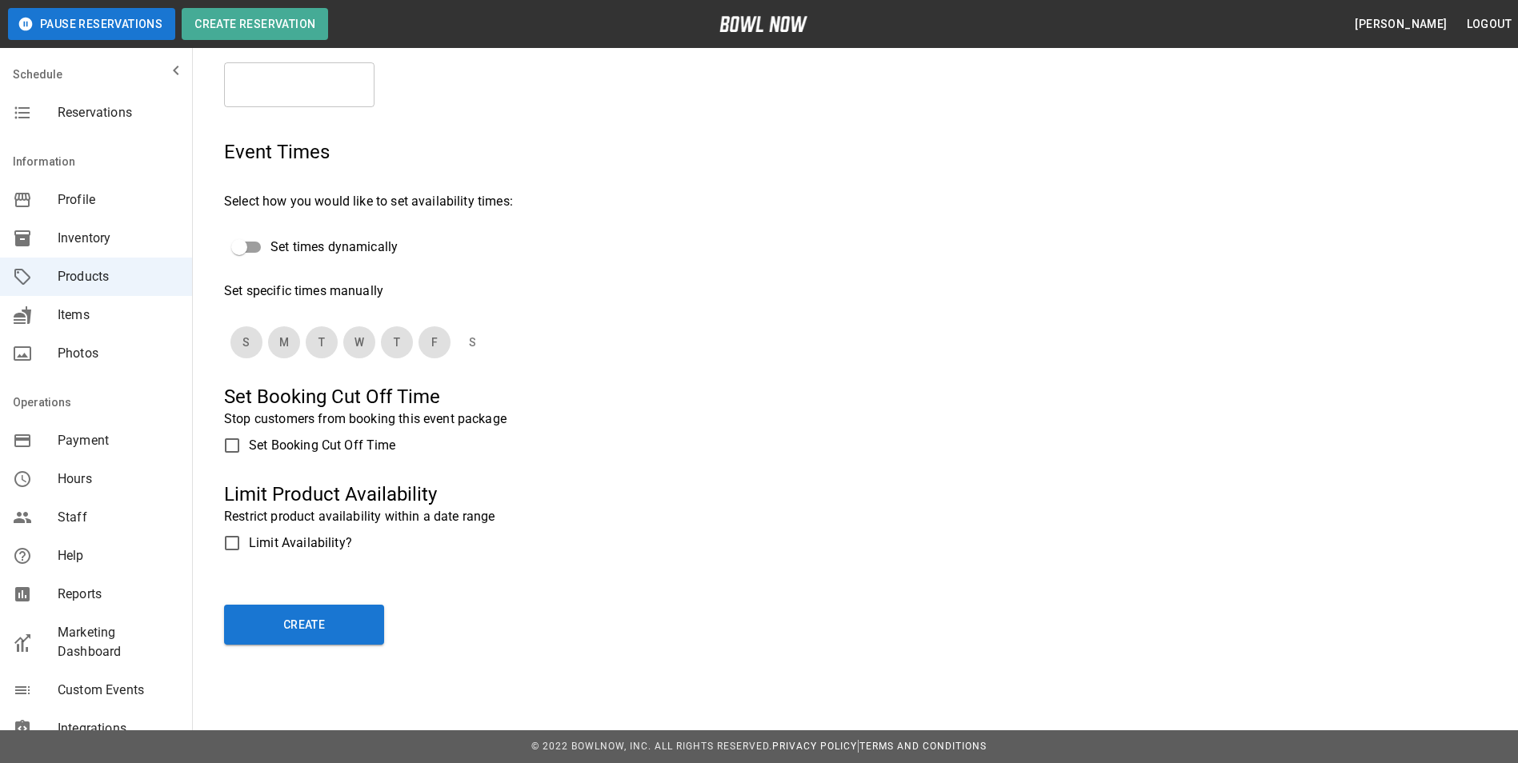
click at [474, 338] on button "S" at bounding box center [472, 342] width 32 height 32
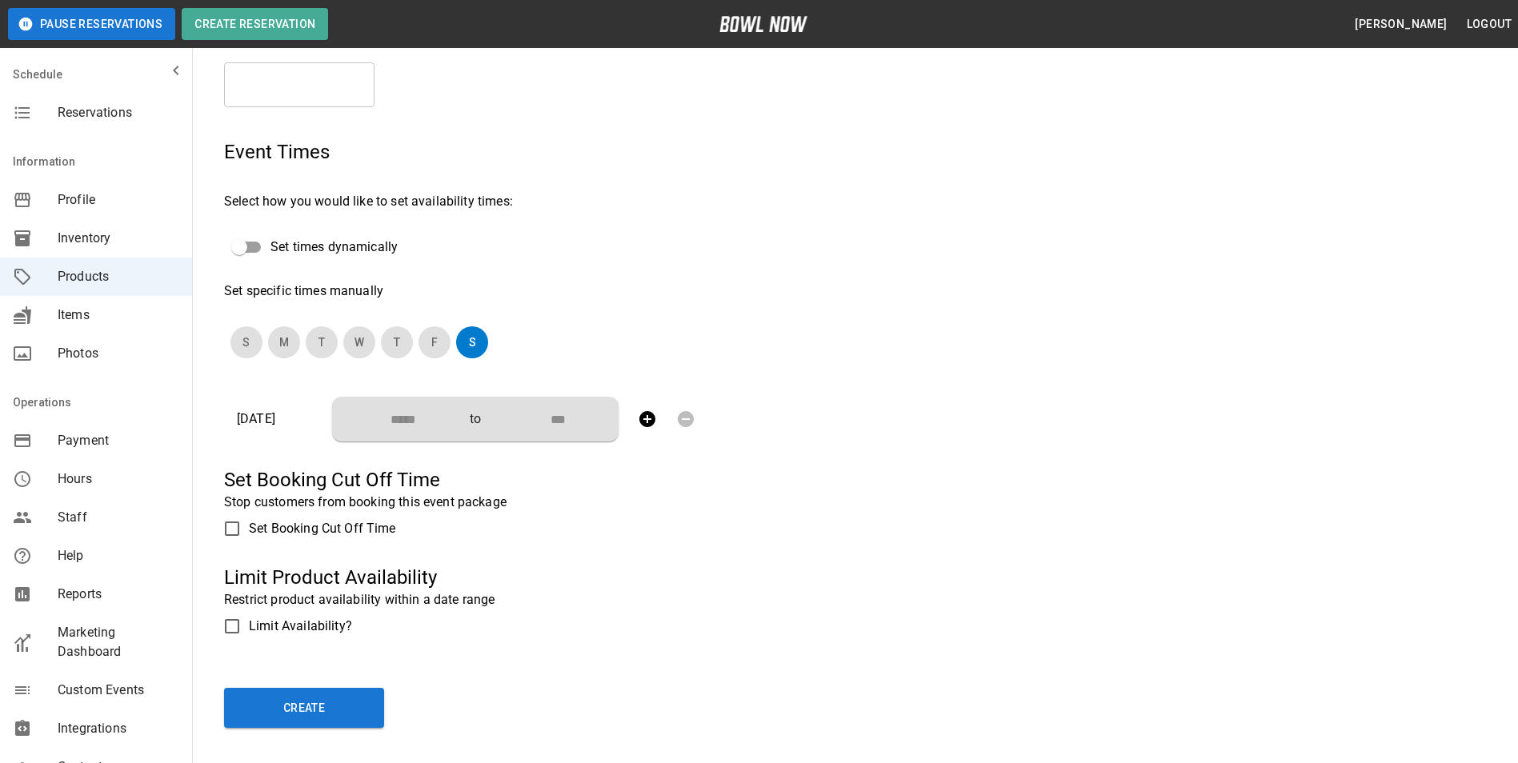
click at [452, 346] on div "S M T W T F S" at bounding box center [504, 342] width 560 height 45
click at [470, 340] on button "S" at bounding box center [472, 342] width 32 height 32
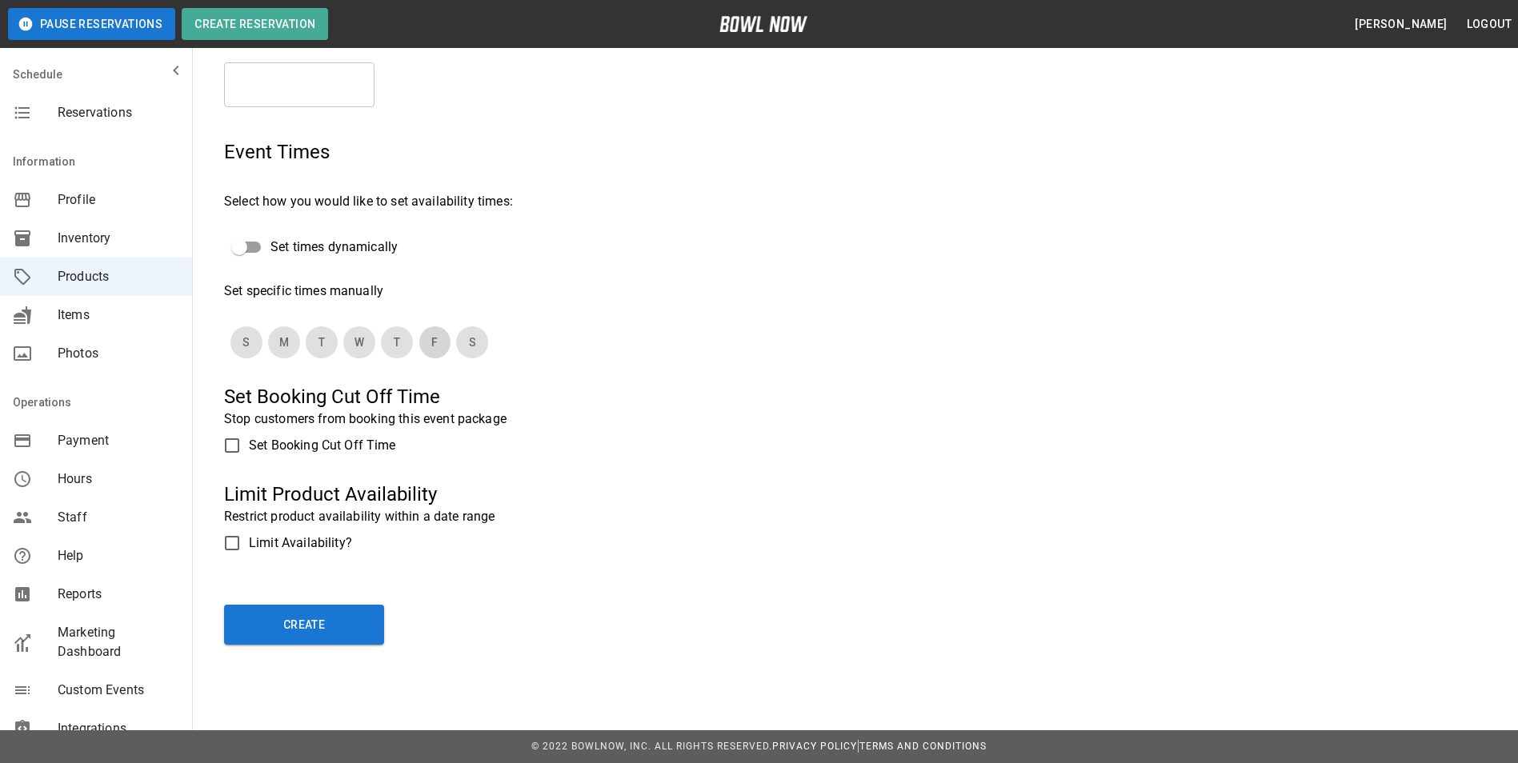
click at [446, 338] on button "F" at bounding box center [434, 342] width 32 height 32
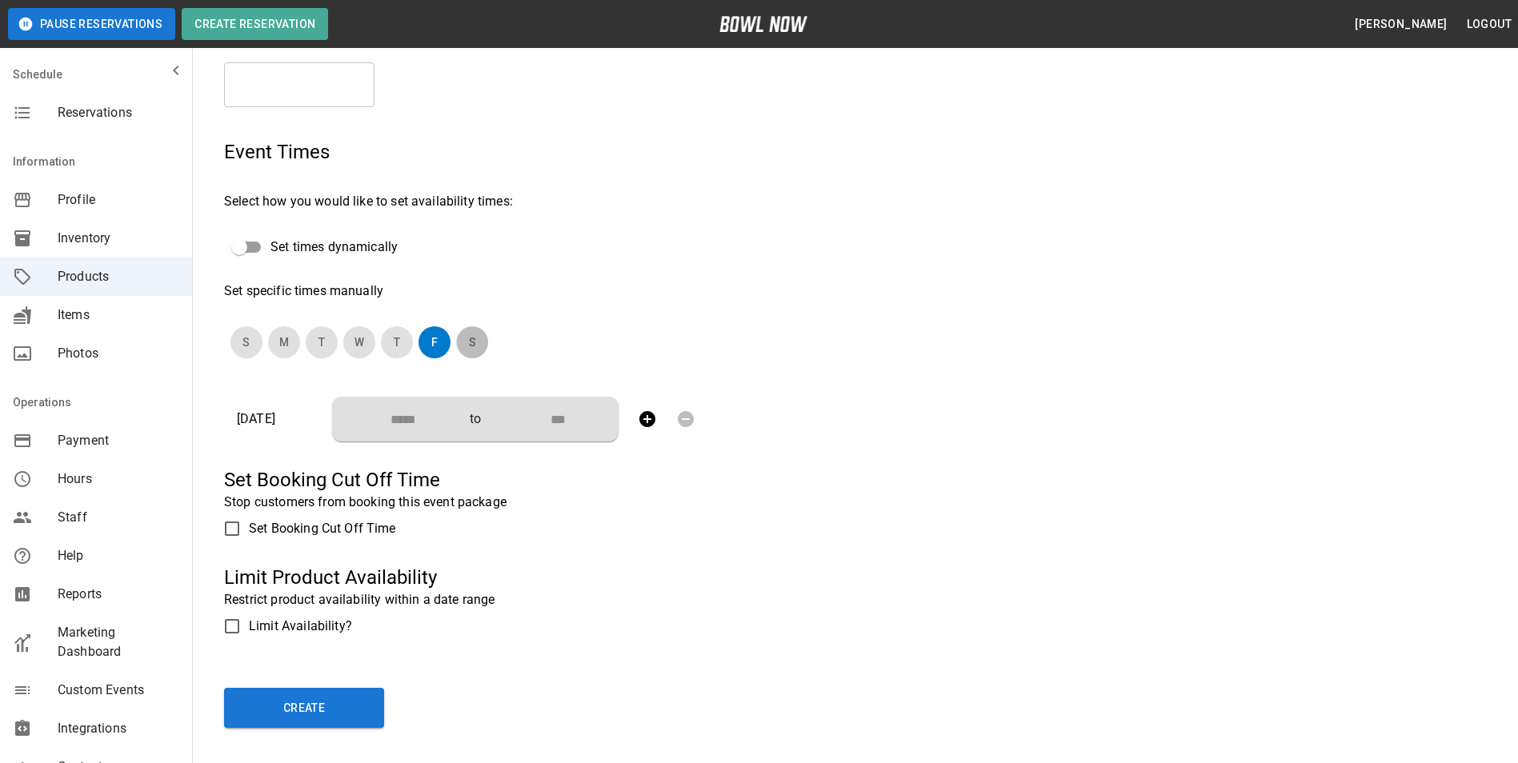
drag, startPoint x: 466, startPoint y: 341, endPoint x: 392, endPoint y: 374, distance: 80.9
click at [466, 342] on button "S" at bounding box center [472, 342] width 32 height 32
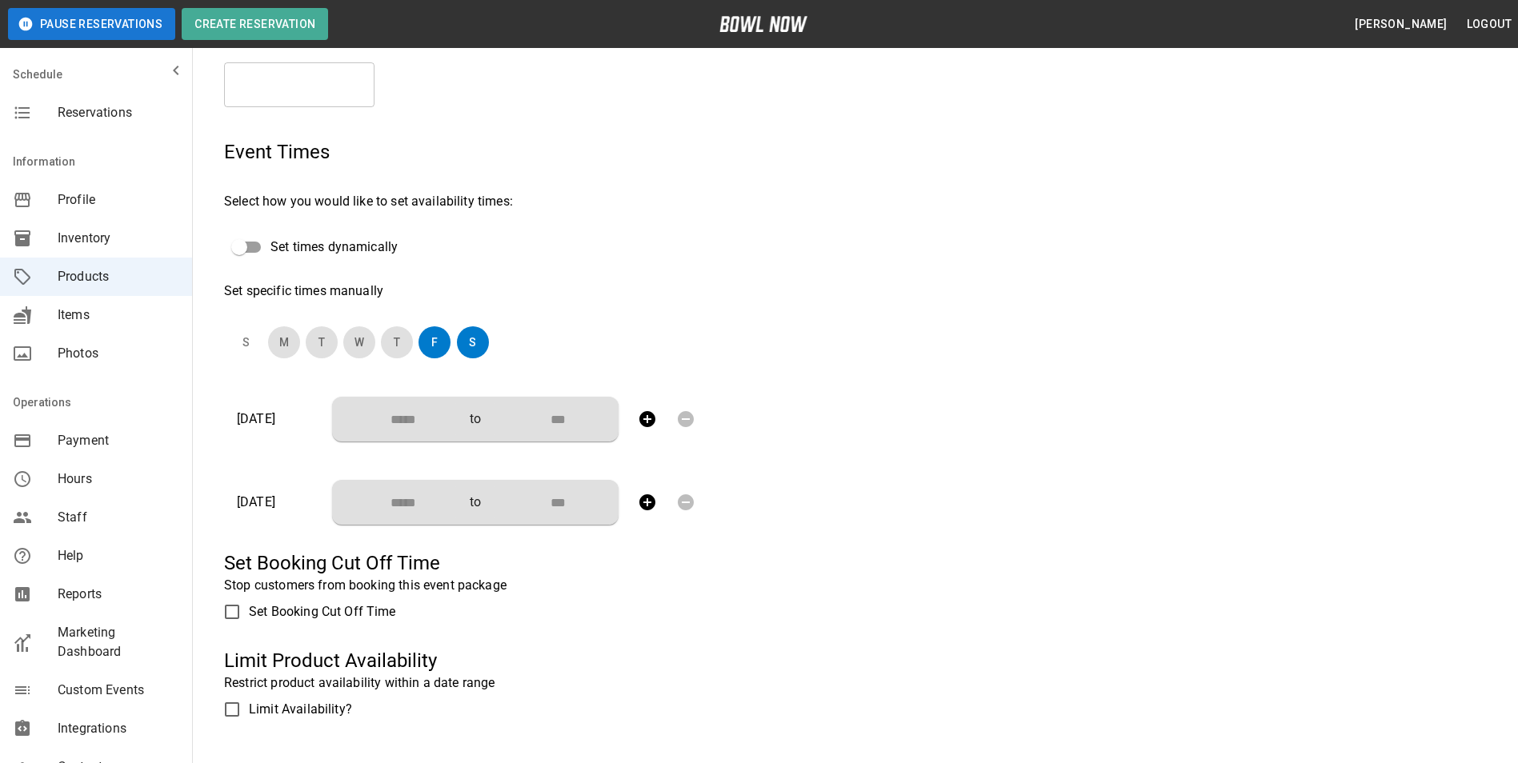
click at [255, 350] on button "S" at bounding box center [246, 342] width 32 height 32
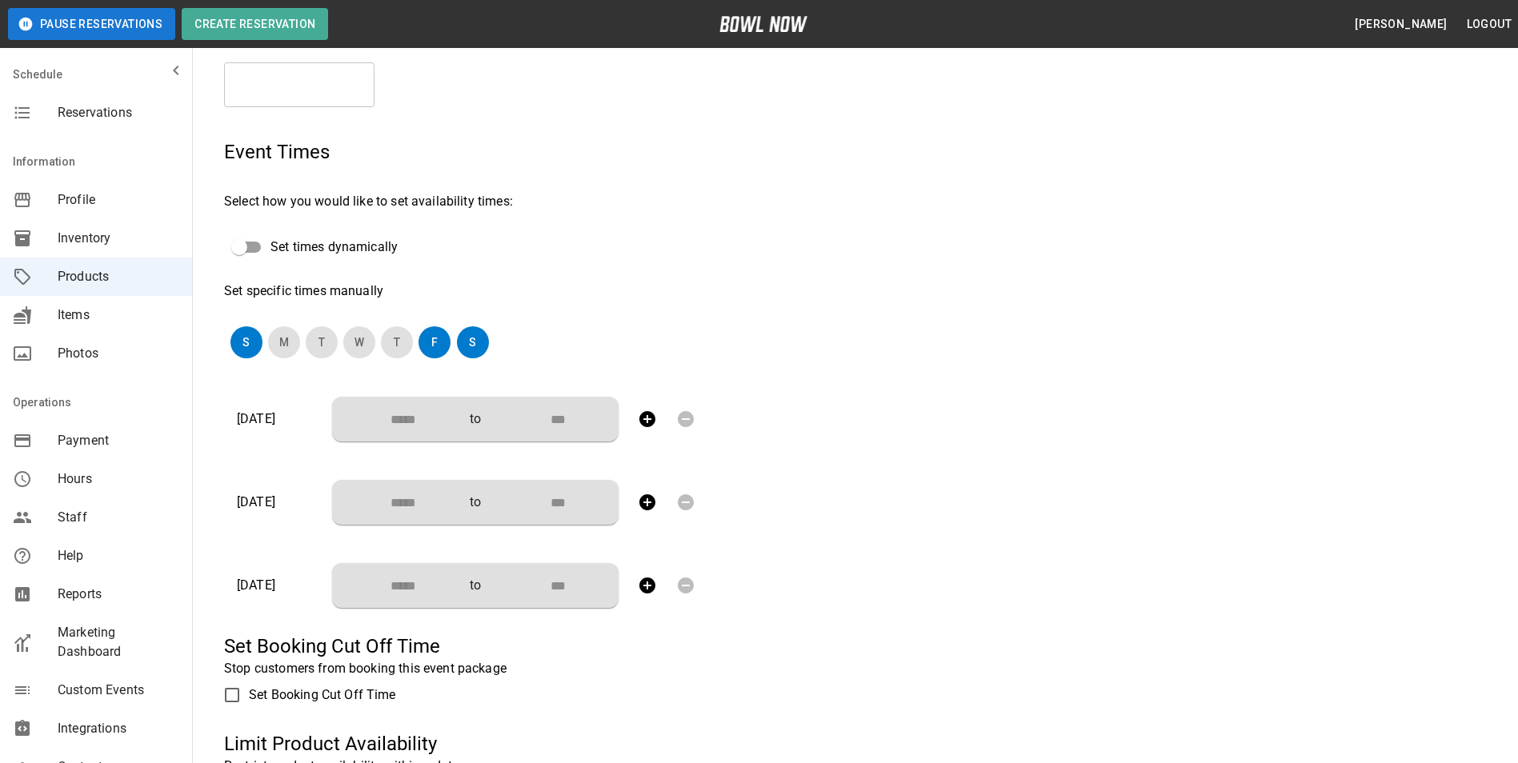
click at [364, 405] on input "Choose time" at bounding box center [398, 419] width 106 height 32
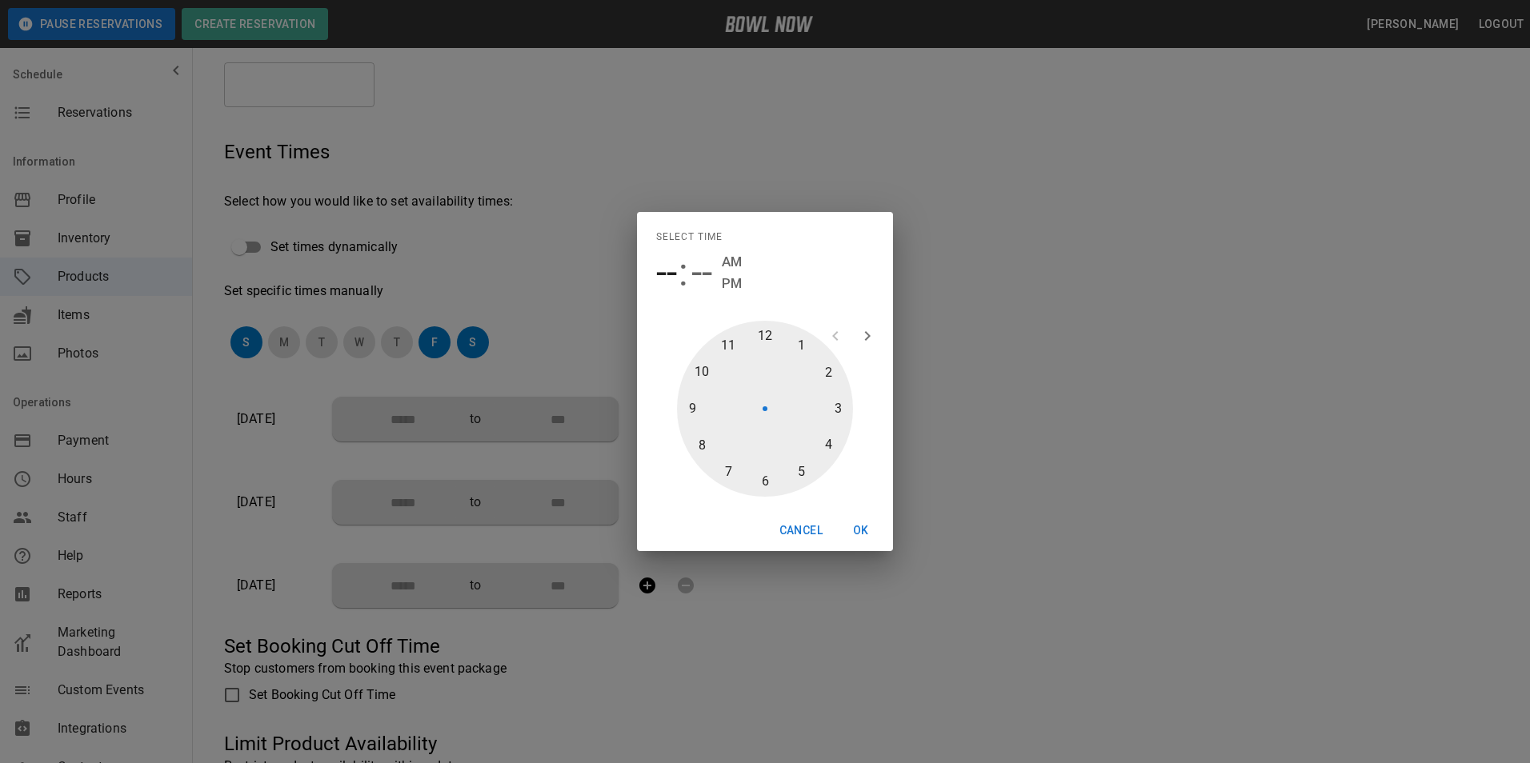
click at [481, 350] on div "Select time -- : -- AM PM 1 2 3 4 5 6 7 8 9 10 11 12 Cancel OK" at bounding box center [765, 381] width 1530 height 763
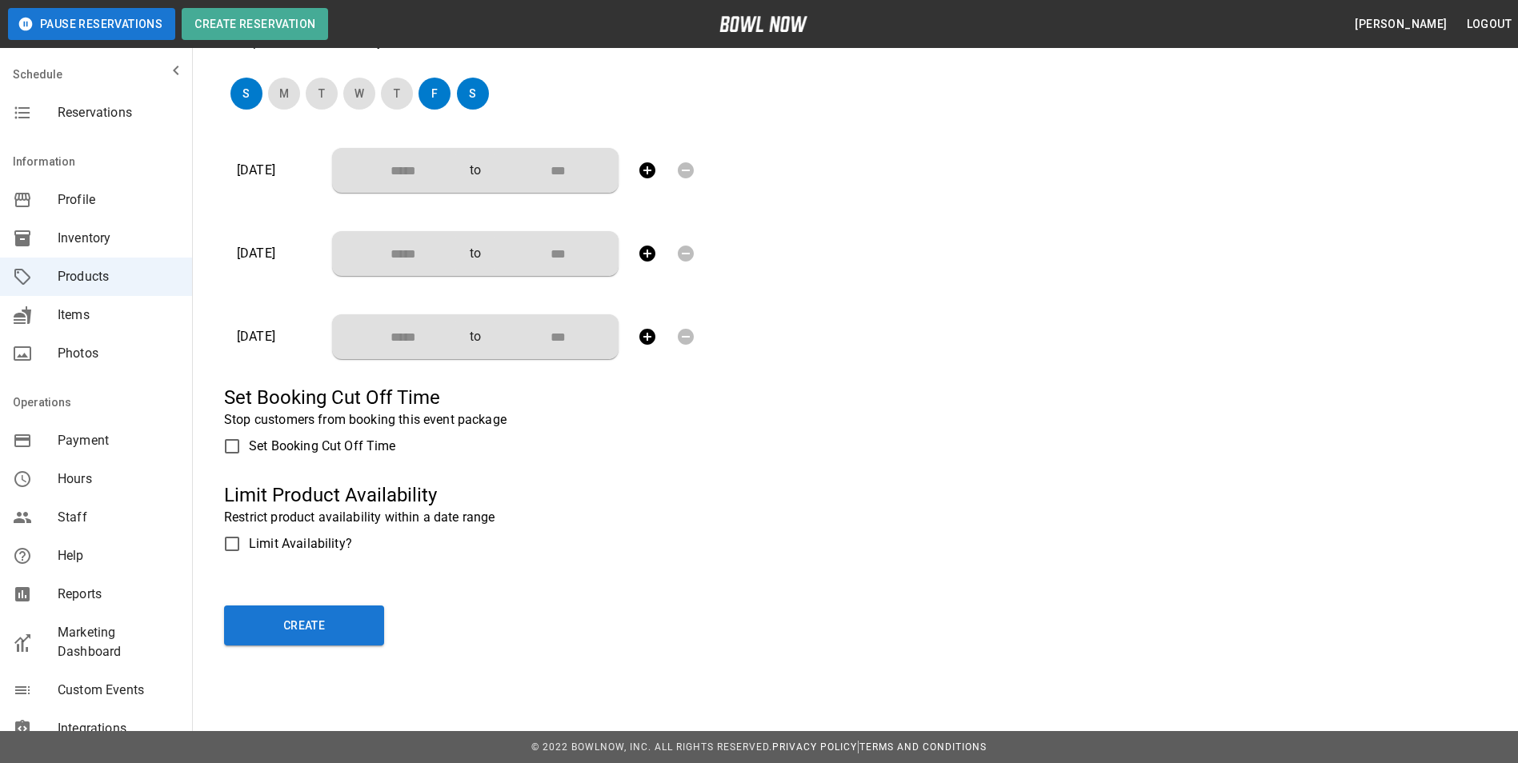
scroll to position [480, 0]
click at [312, 445] on span "Set Booking Cut Off Time" at bounding box center [322, 445] width 147 height 19
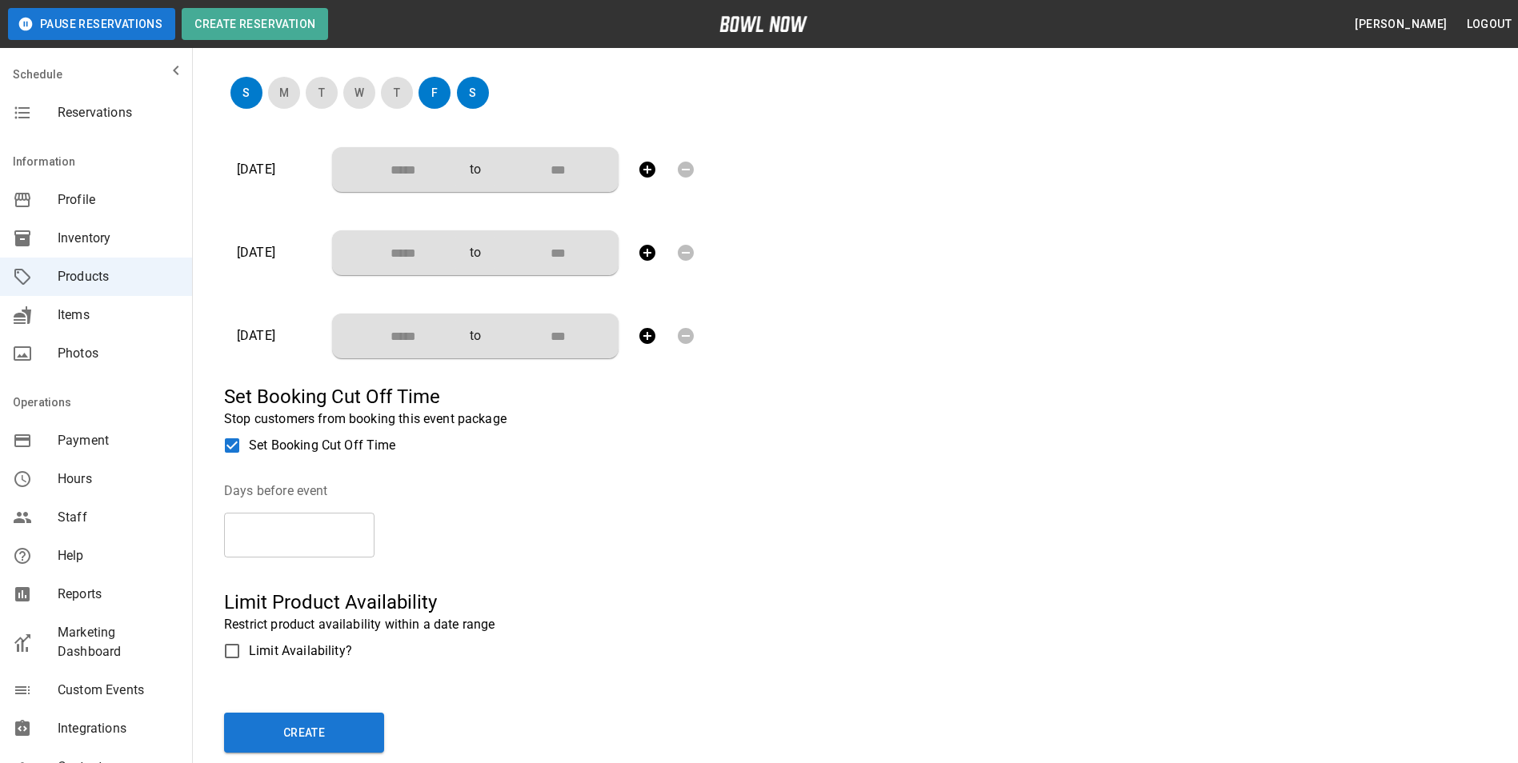
click at [366, 532] on input "*" at bounding box center [299, 535] width 150 height 45
type input "*"
click at [366, 532] on input "*" at bounding box center [299, 535] width 150 height 45
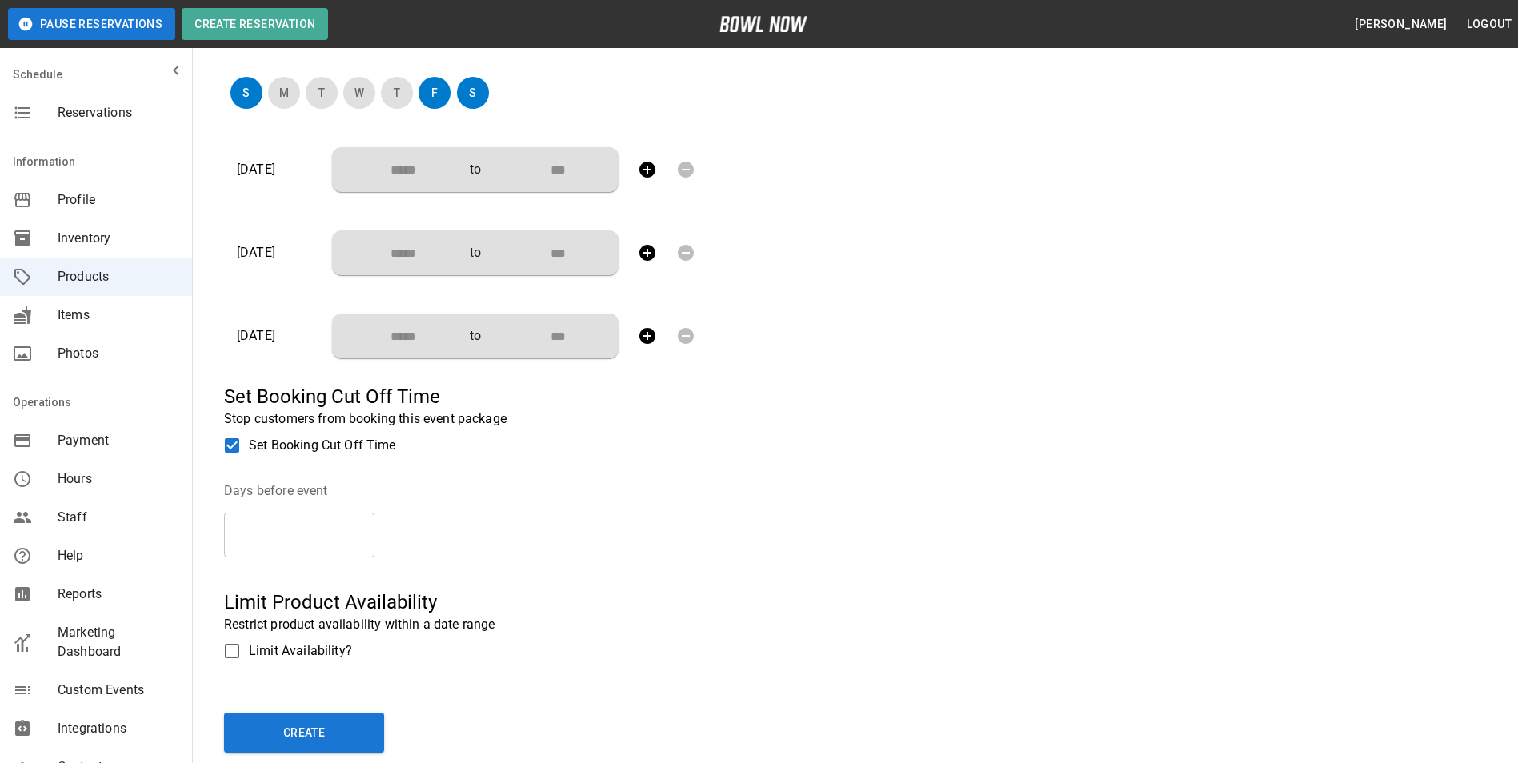
click at [477, 584] on div "Event Duration (Hours) * ​ Event Times Select how you would like to set availab…" at bounding box center [504, 225] width 560 height 886
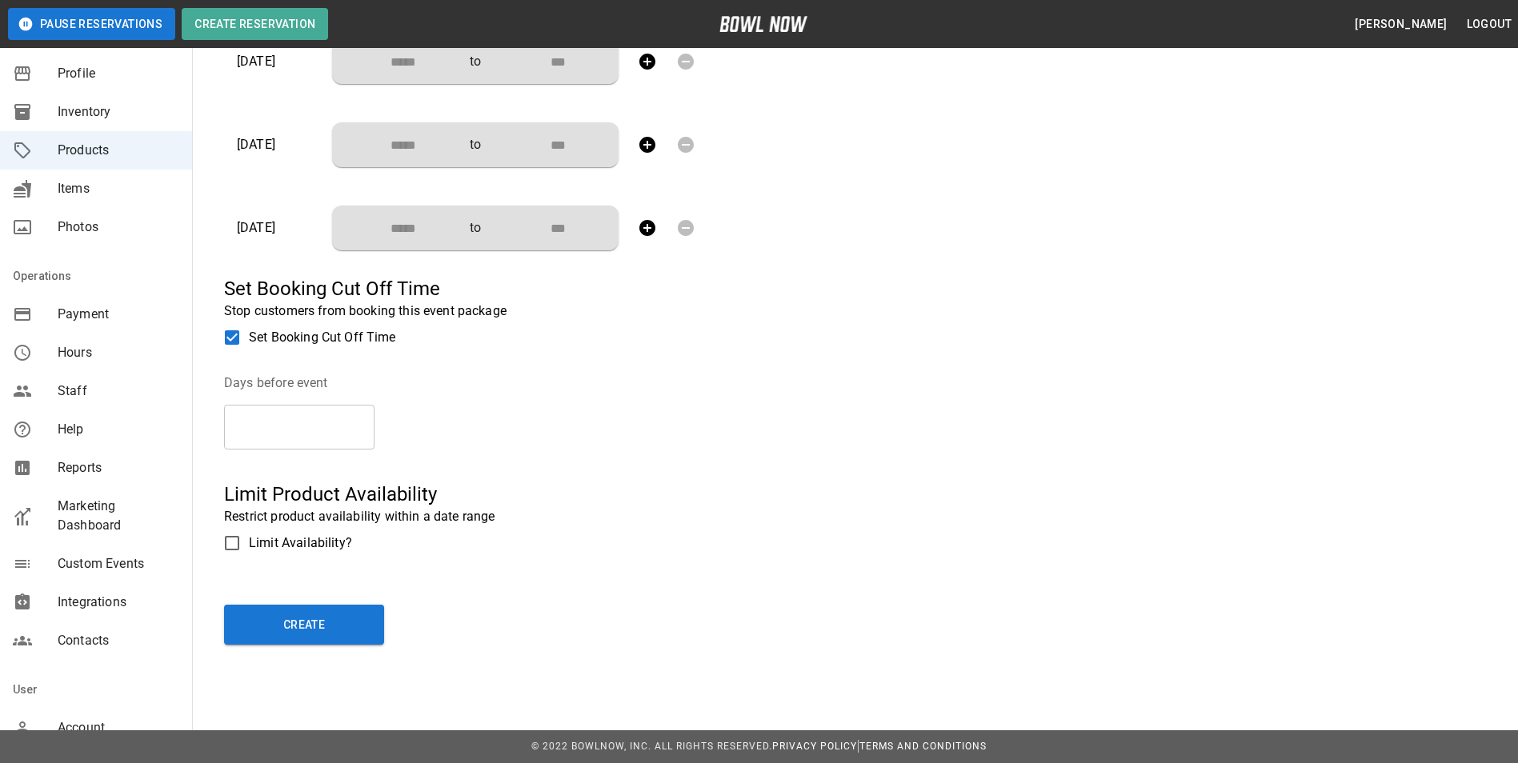
scroll to position [129, 0]
click at [119, 719] on span "Account" at bounding box center [119, 725] width 122 height 19
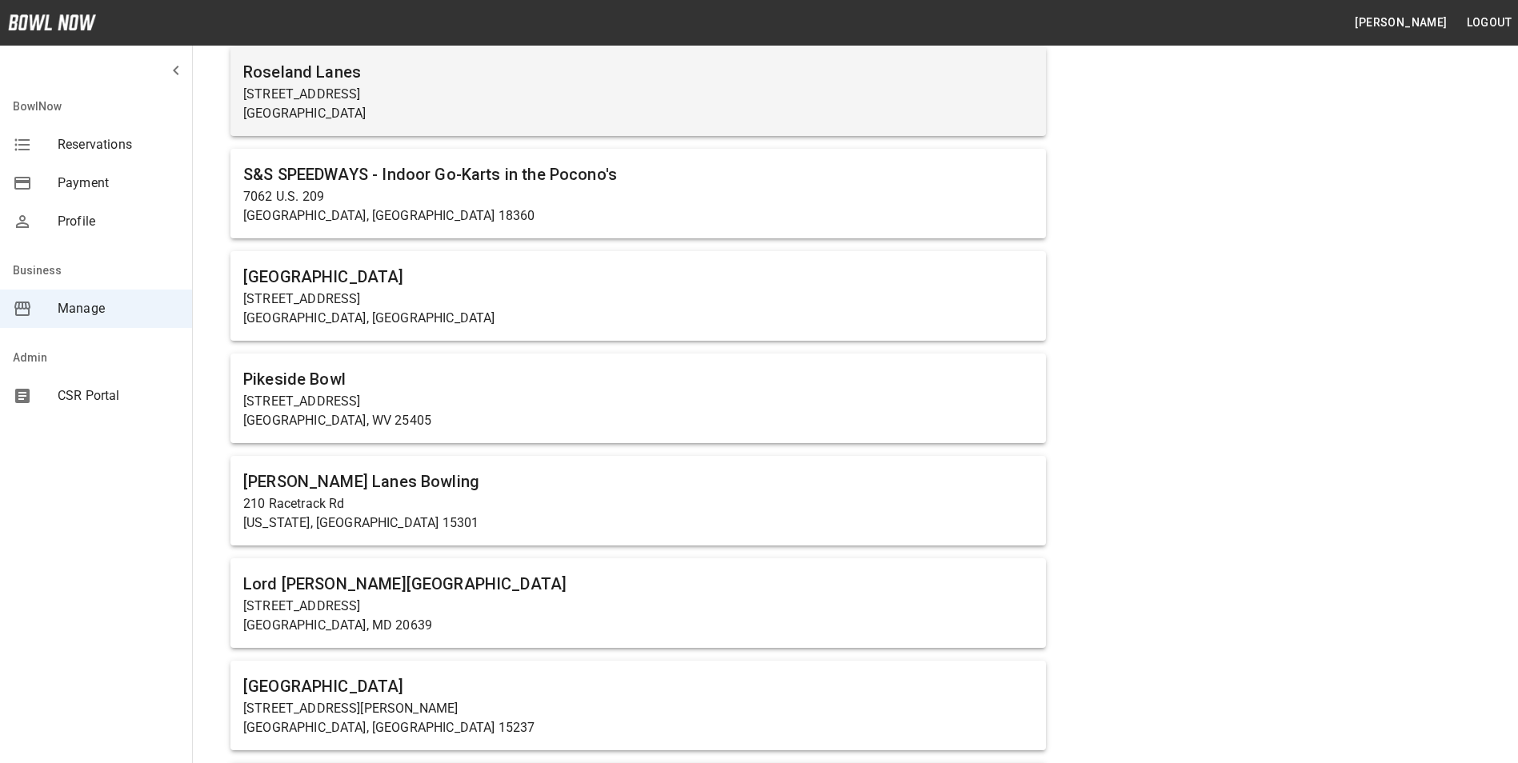
scroll to position [640, 0]
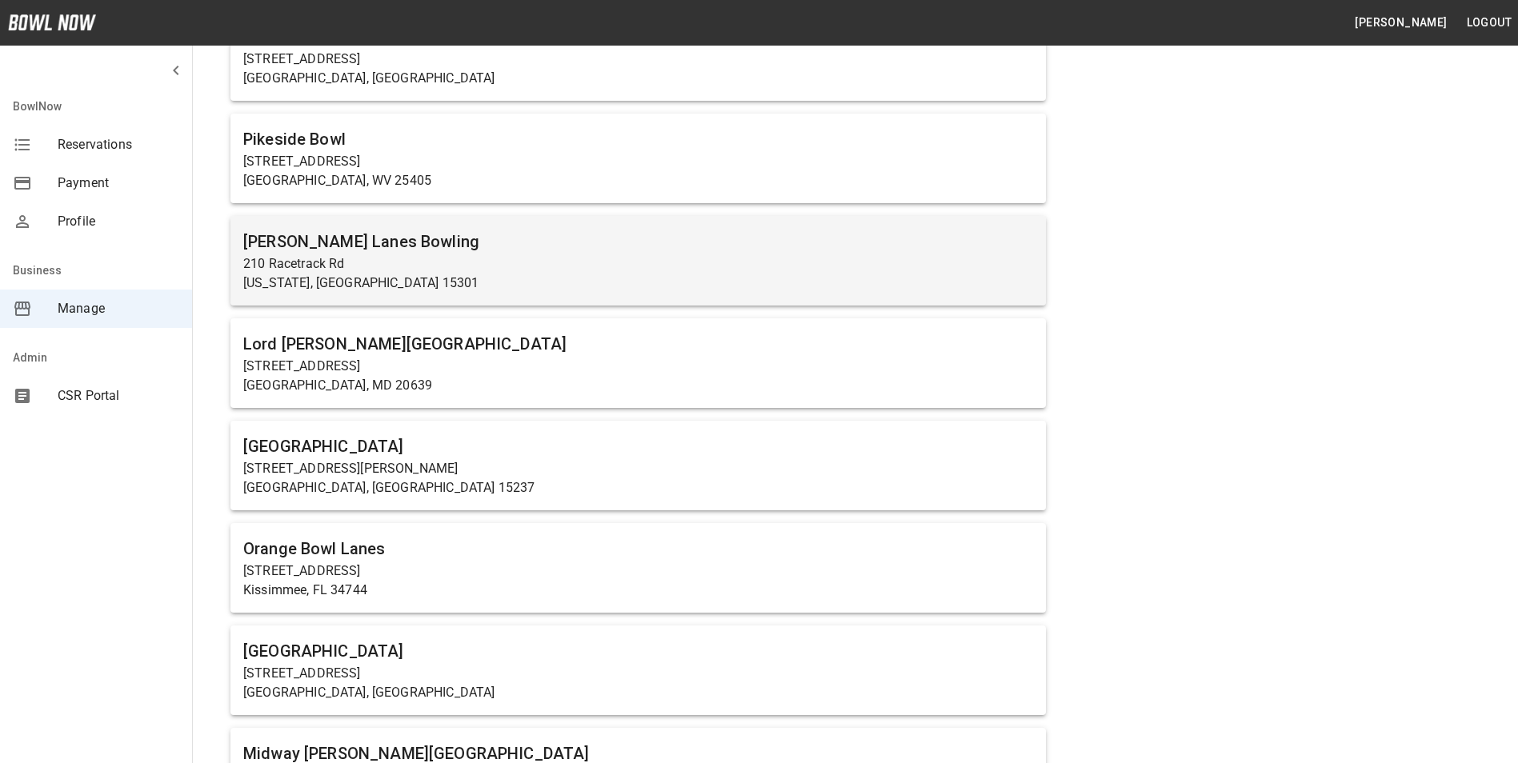
click at [292, 286] on p "[US_STATE], [GEOGRAPHIC_DATA] 15301" at bounding box center [638, 283] width 790 height 19
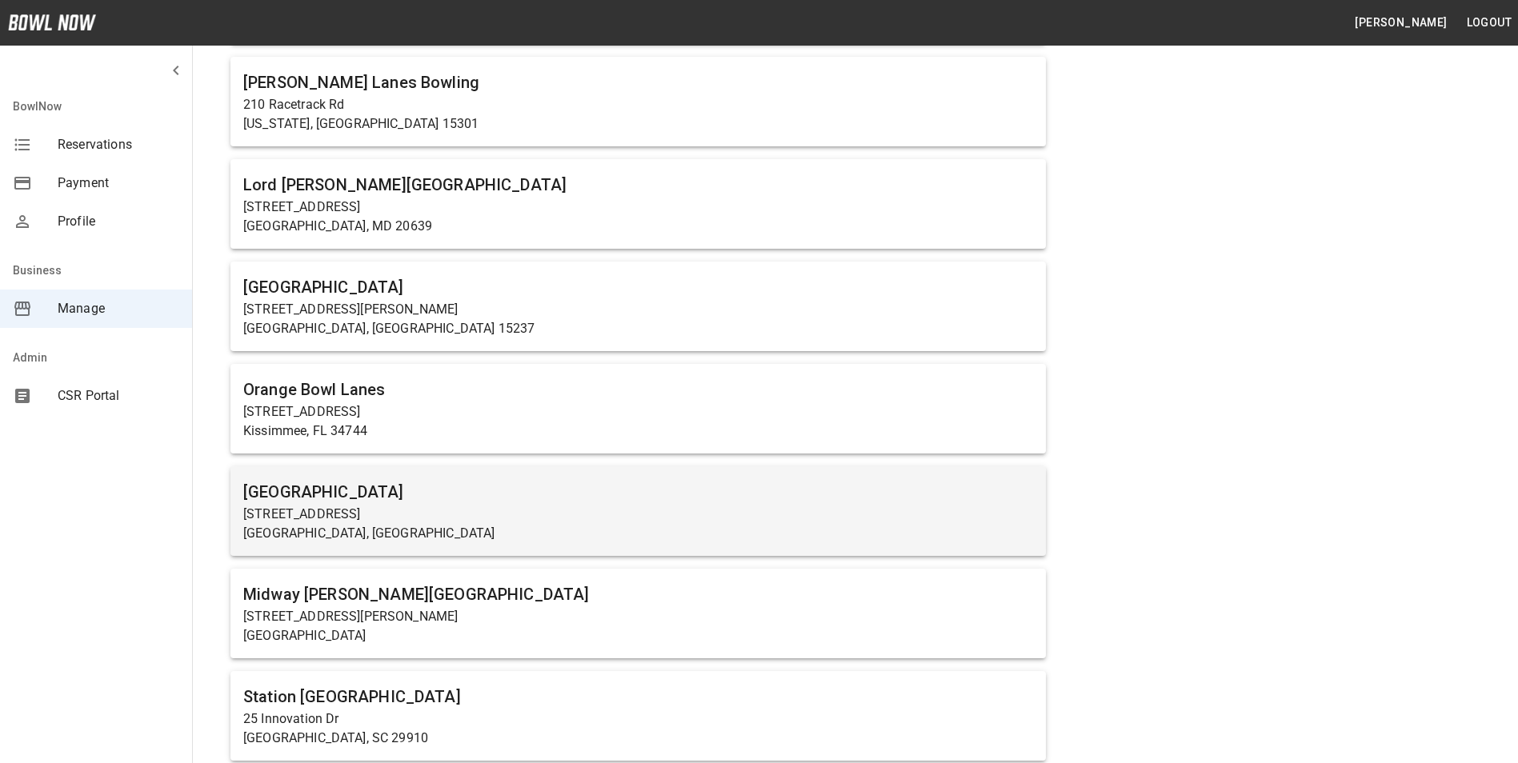
scroll to position [800, 0]
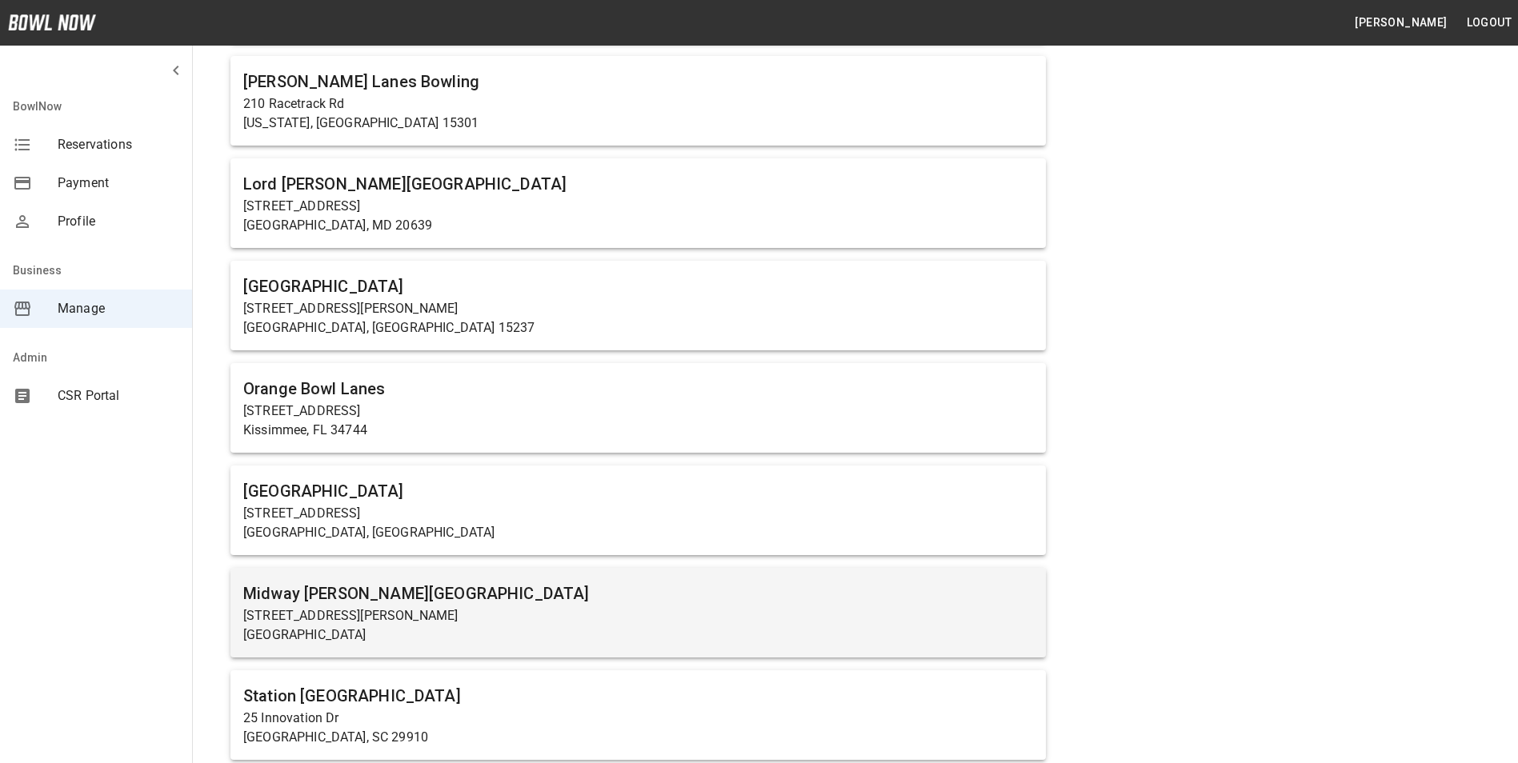
click at [347, 588] on h6 "Midway [PERSON_NAME][GEOGRAPHIC_DATA]" at bounding box center [638, 594] width 790 height 26
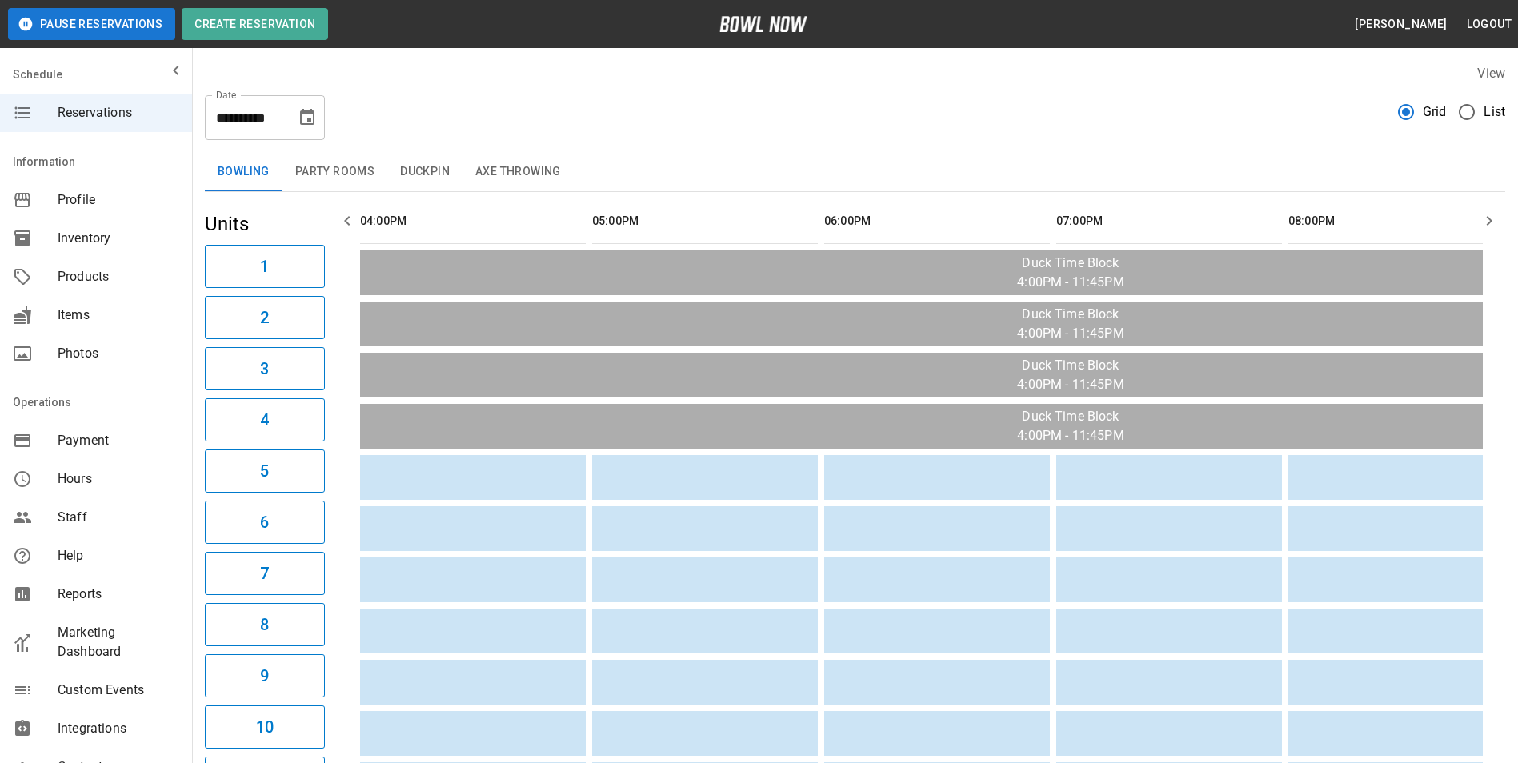
click at [367, 122] on div "**********" at bounding box center [855, 111] width 1300 height 58
click at [142, 632] on span "Marketing Dashboard" at bounding box center [119, 642] width 122 height 38
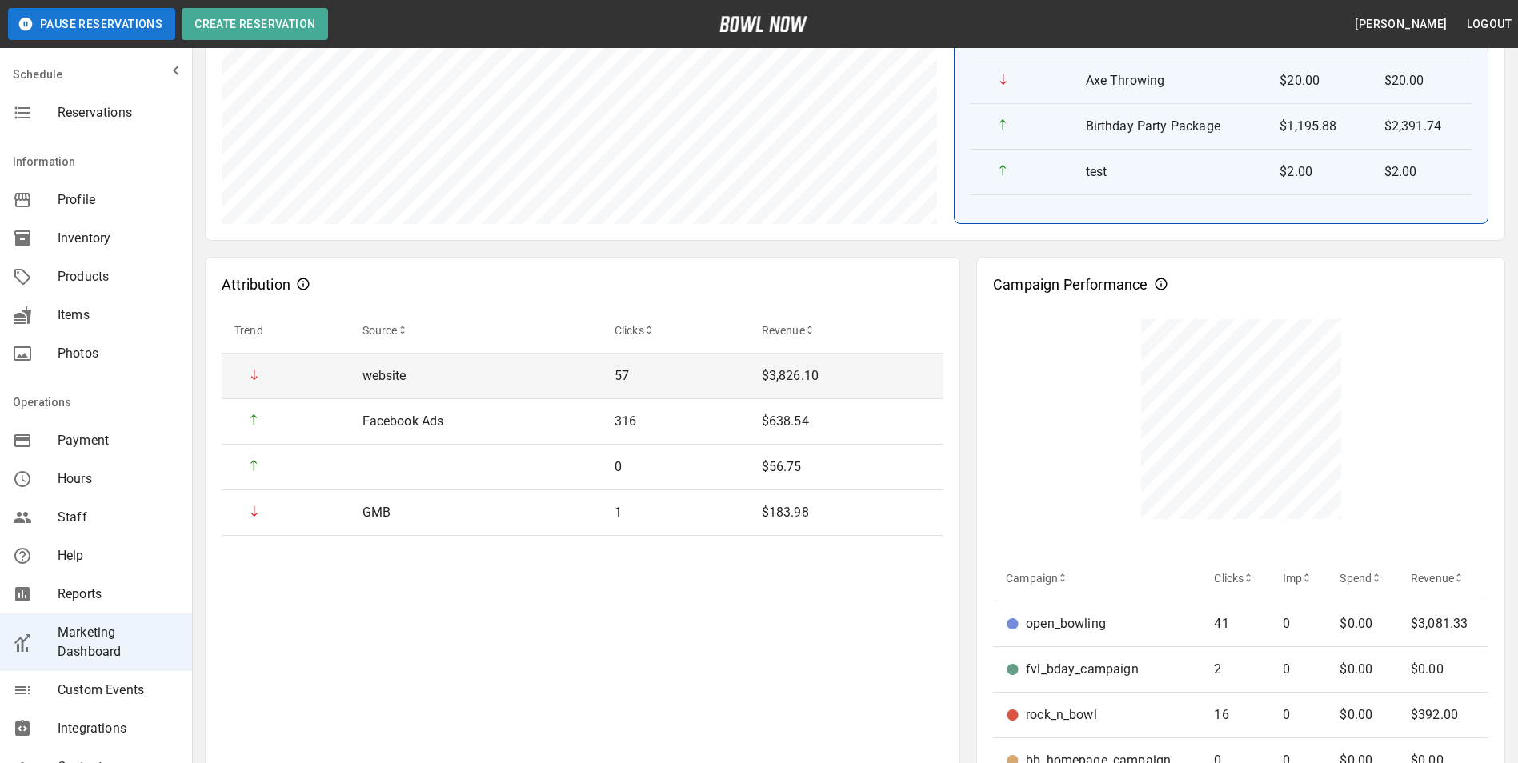
scroll to position [320, 0]
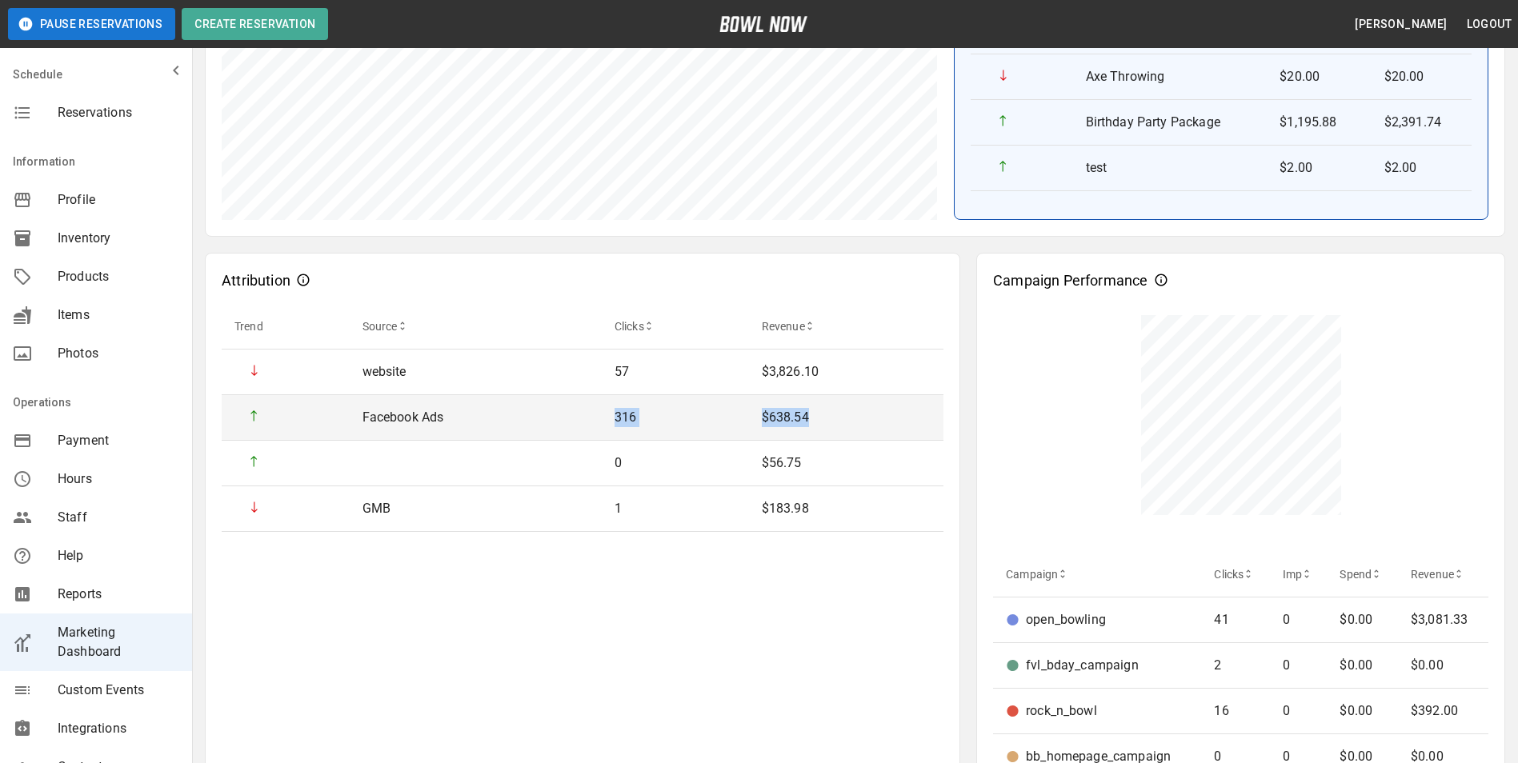
drag, startPoint x: 607, startPoint y: 416, endPoint x: 840, endPoint y: 398, distance: 233.5
click at [840, 398] on tr "Facebook Ads 316 $638.54" at bounding box center [583, 418] width 722 height 46
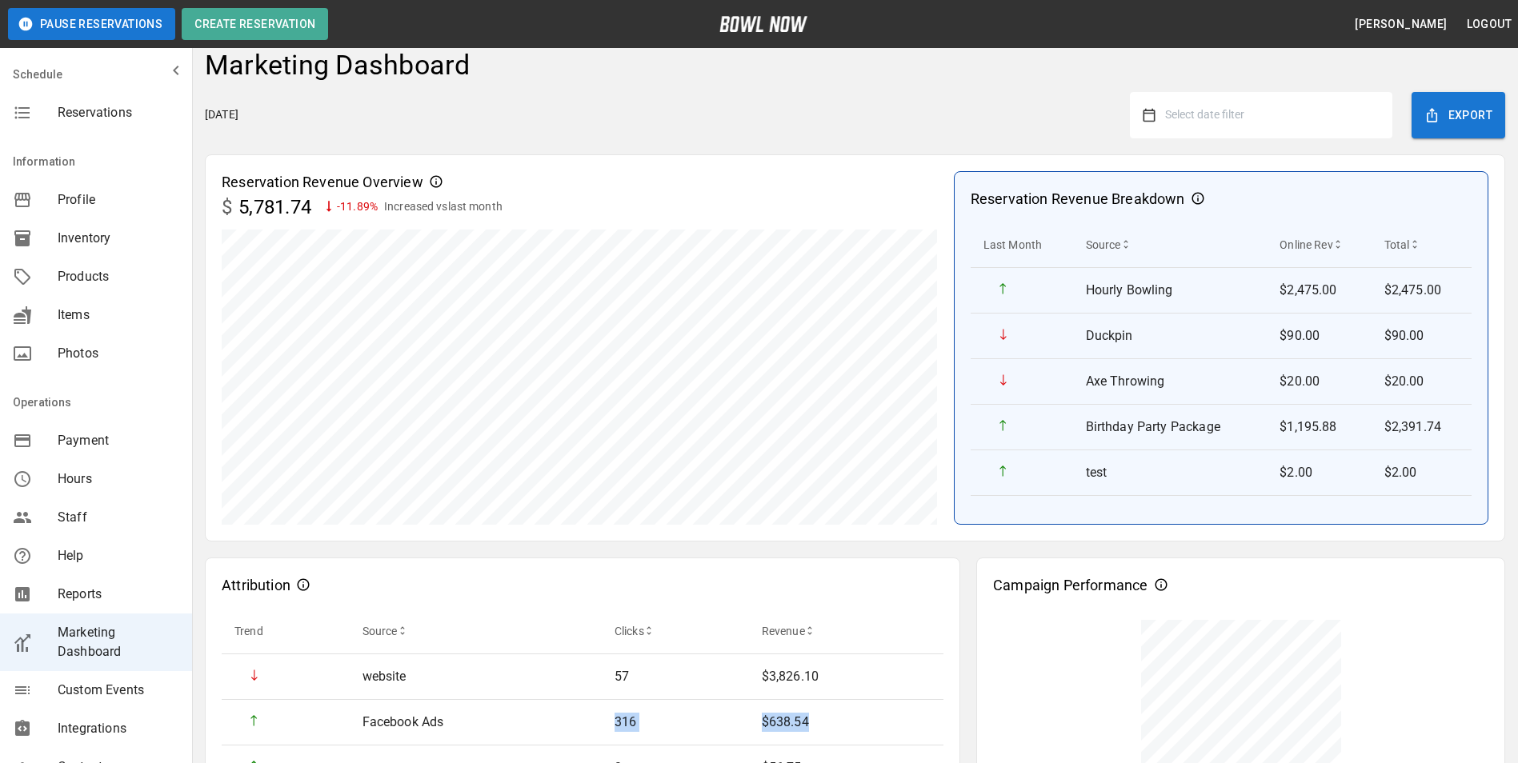
scroll to position [0, 0]
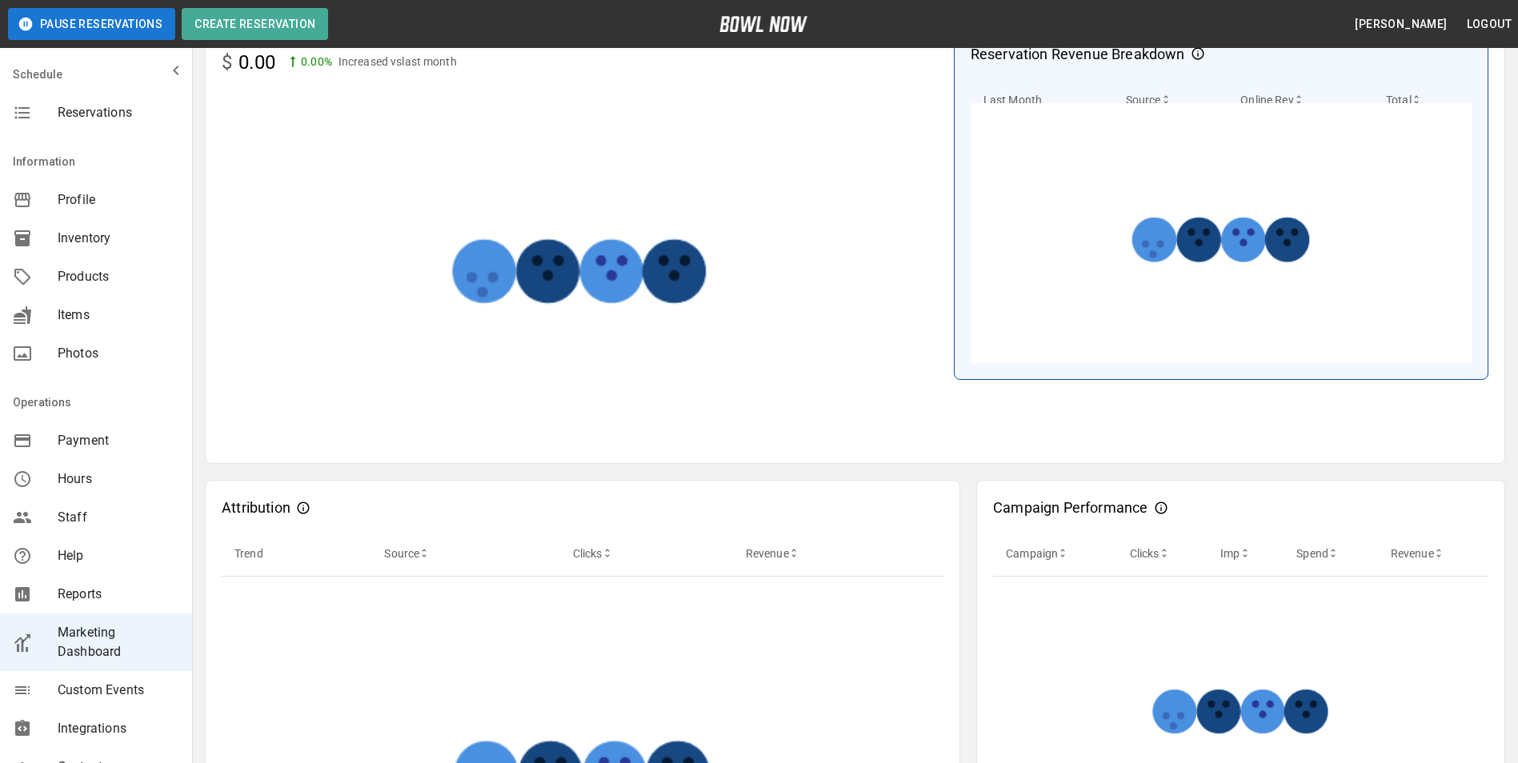
scroll to position [160, 0]
